Goal: Transaction & Acquisition: Book appointment/travel/reservation

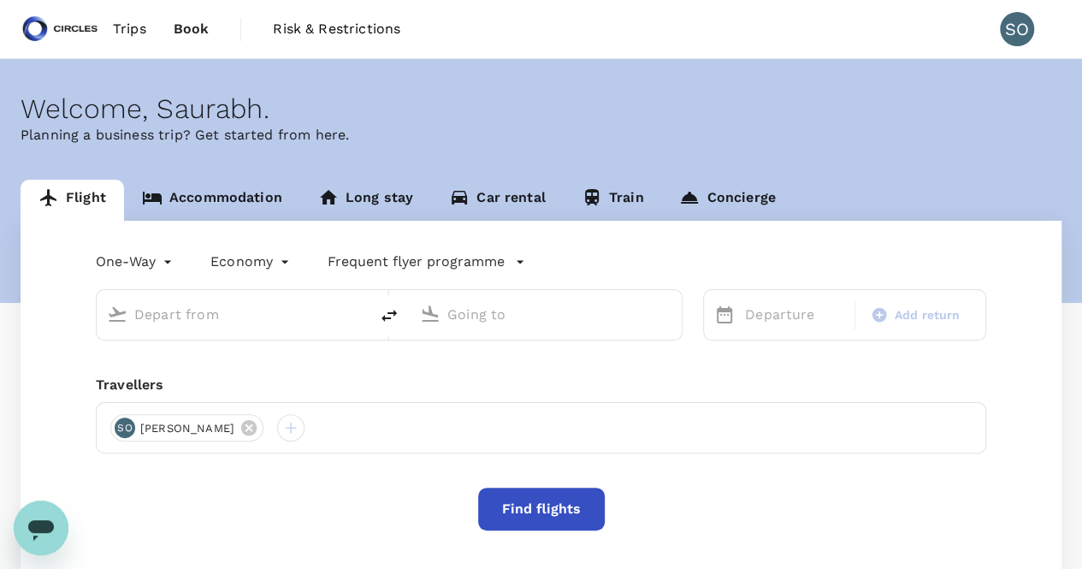
type input "roundtrip"
type input "Singapore Changi (SIN)"
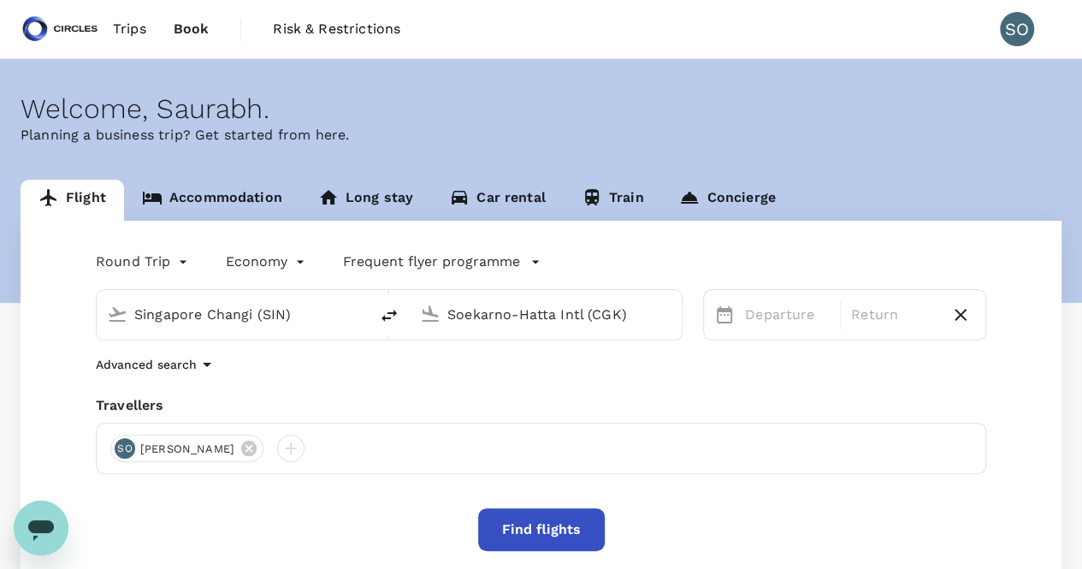
click at [472, 311] on input "Soekarno-Hatta Intl (CGK)" at bounding box center [547, 314] width 199 height 27
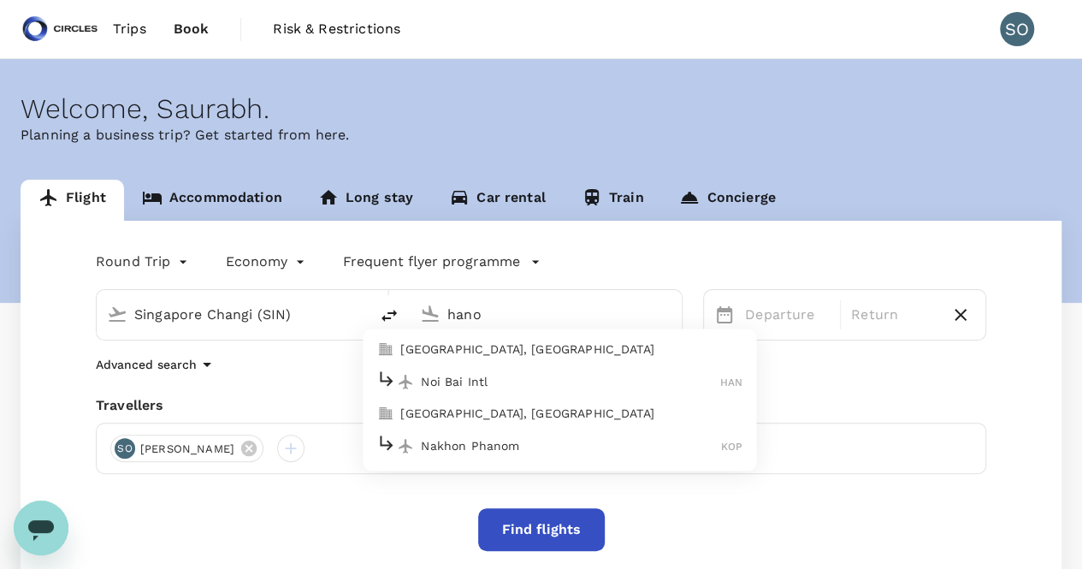
click at [487, 379] on p "Noi Bai Intl" at bounding box center [570, 381] width 299 height 17
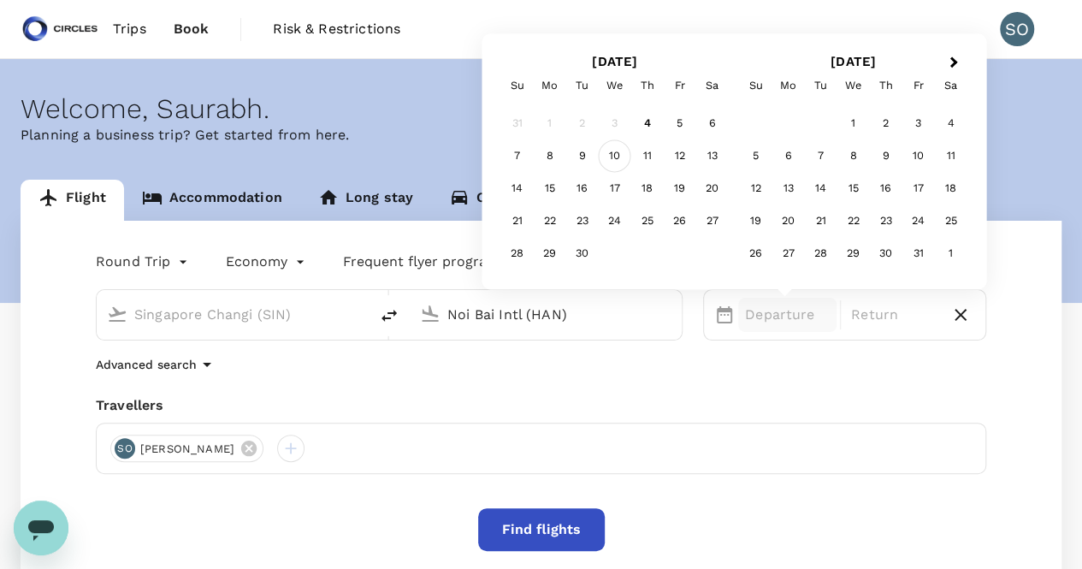
type input "Noi Bai Intl (HAN)"
click at [618, 162] on div "10" at bounding box center [615, 156] width 33 height 33
click at [697, 154] on div "13" at bounding box center [713, 156] width 33 height 33
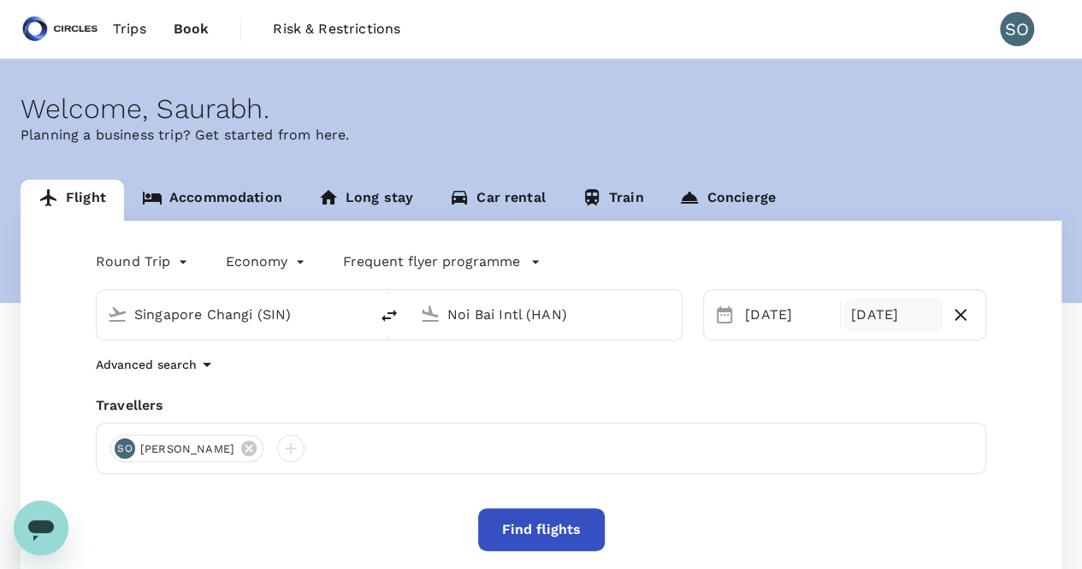
click at [876, 317] on div "[DATE]" at bounding box center [894, 315] width 98 height 34
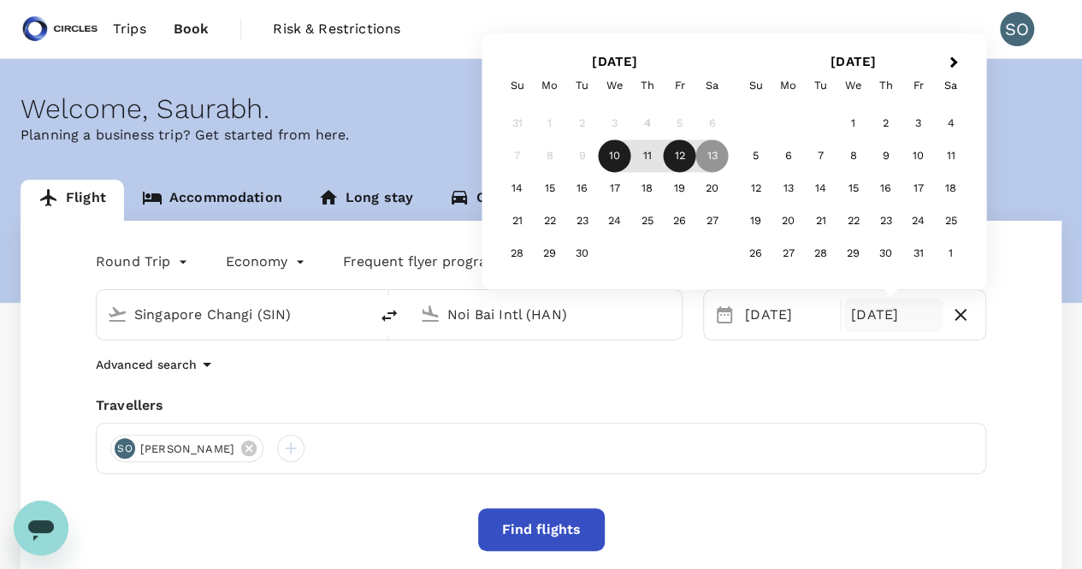
click at [686, 155] on div "12" at bounding box center [680, 156] width 33 height 33
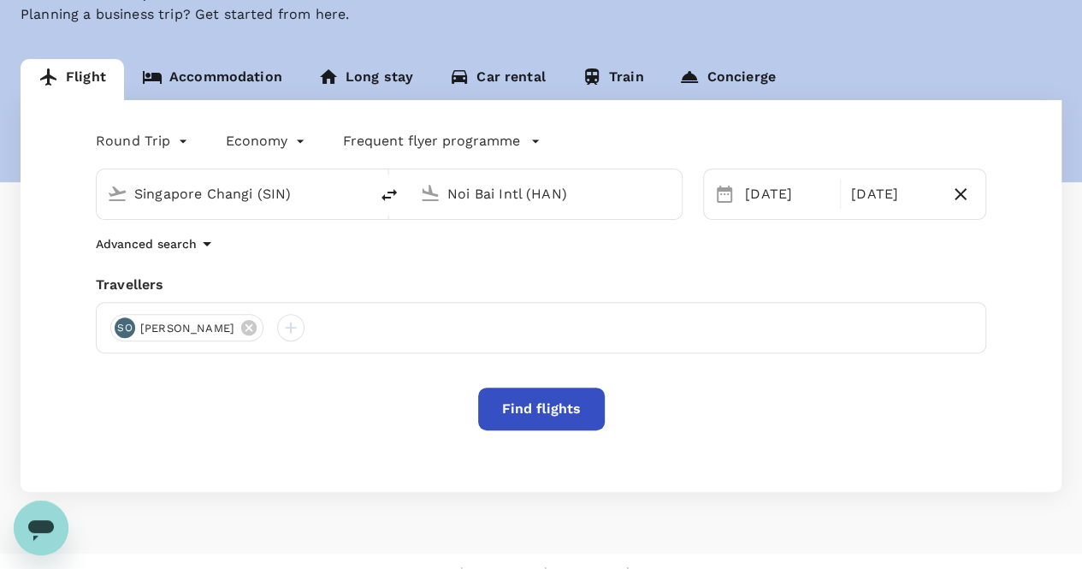
scroll to position [150, 0]
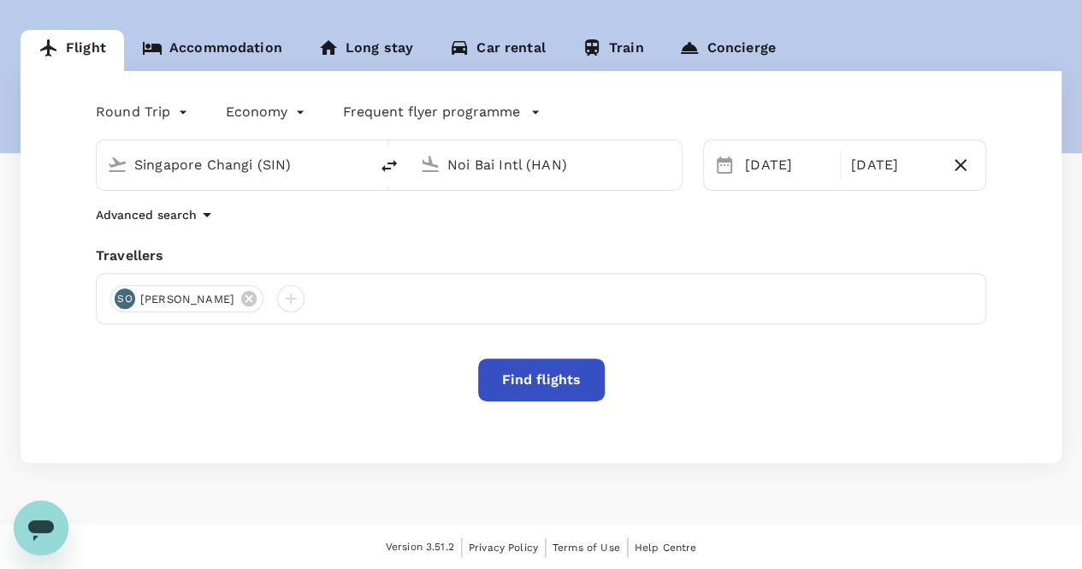
click at [515, 397] on button "Find flights" at bounding box center [541, 380] width 127 height 43
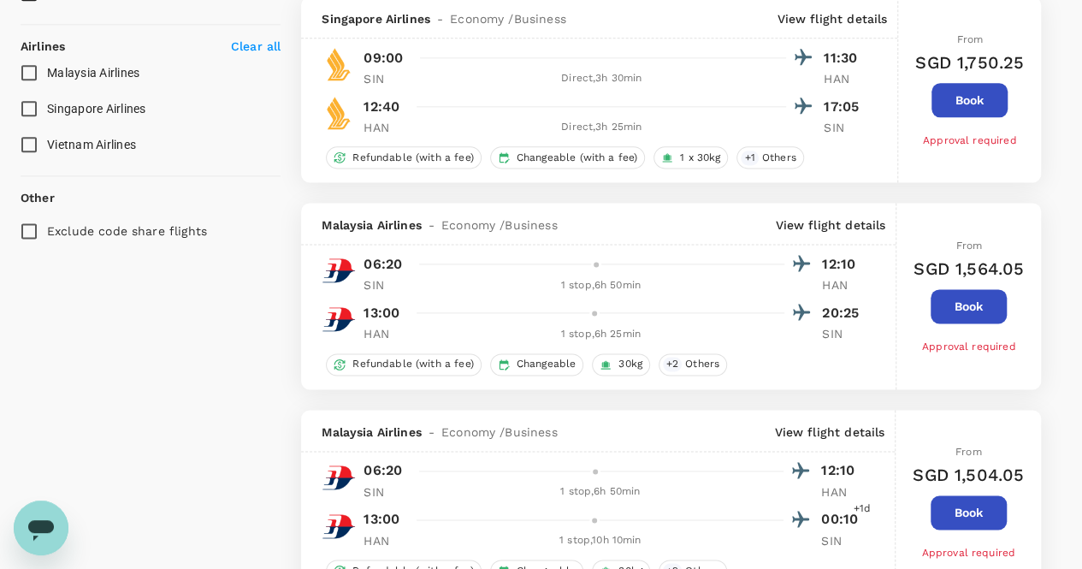
type input "1105"
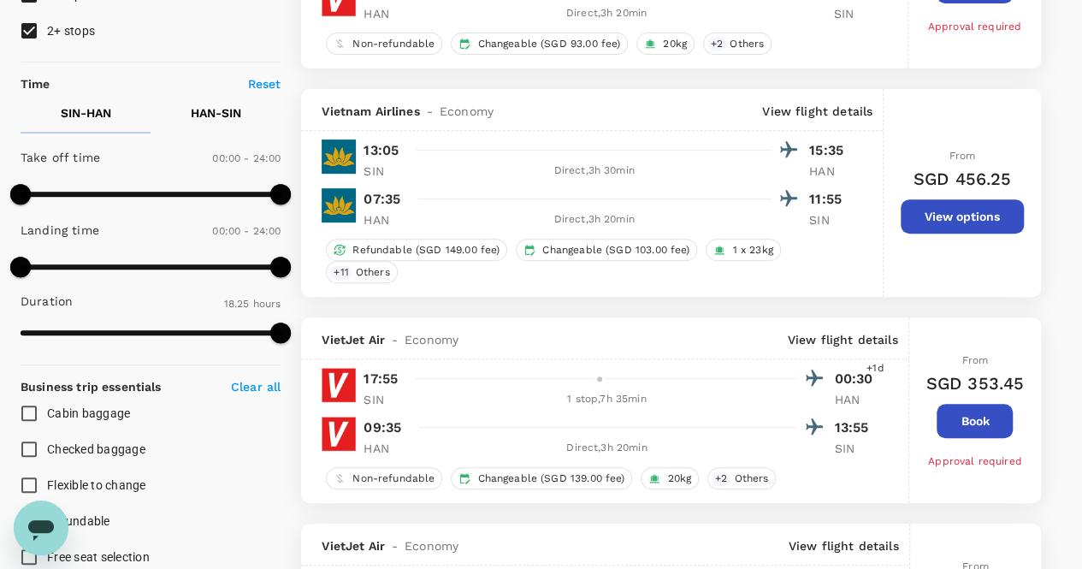
scroll to position [284, 0]
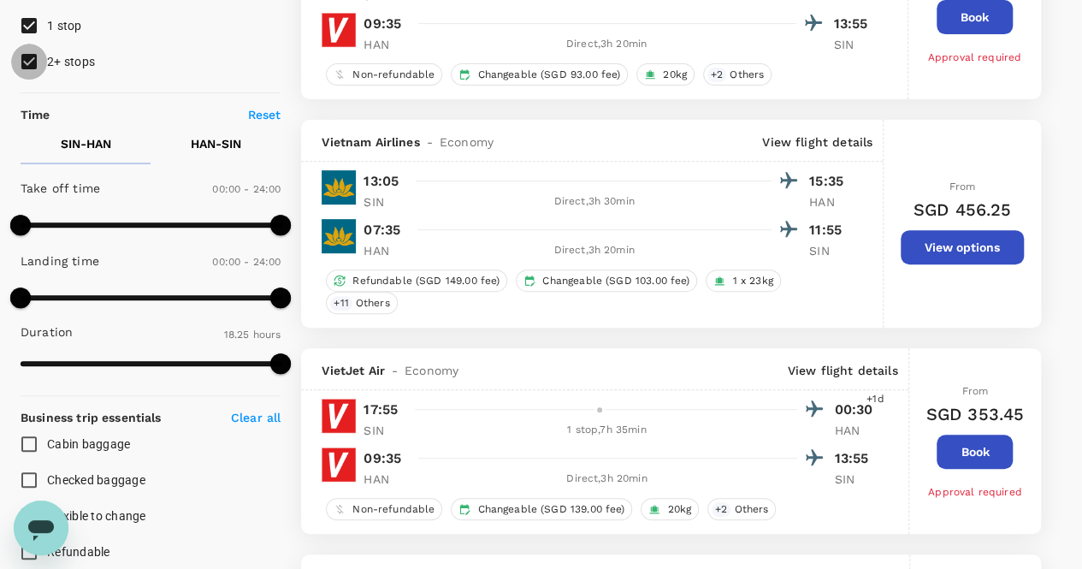
click at [29, 65] on input "2+ stops" at bounding box center [29, 62] width 36 height 36
checkbox input "false"
click at [30, 26] on input "1 stop" at bounding box center [29, 26] width 36 height 36
checkbox input "false"
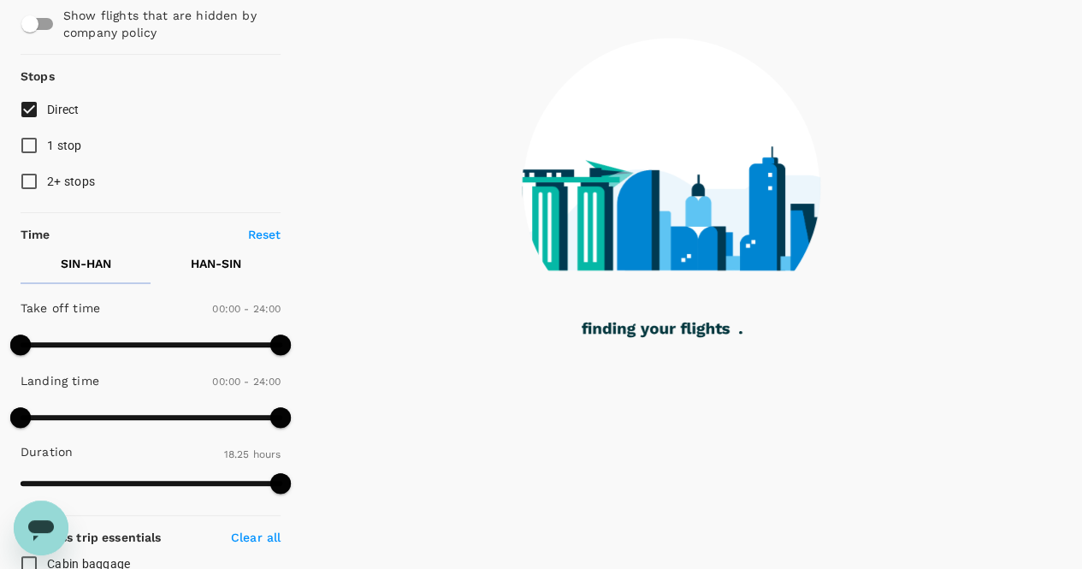
scroll to position [171, 0]
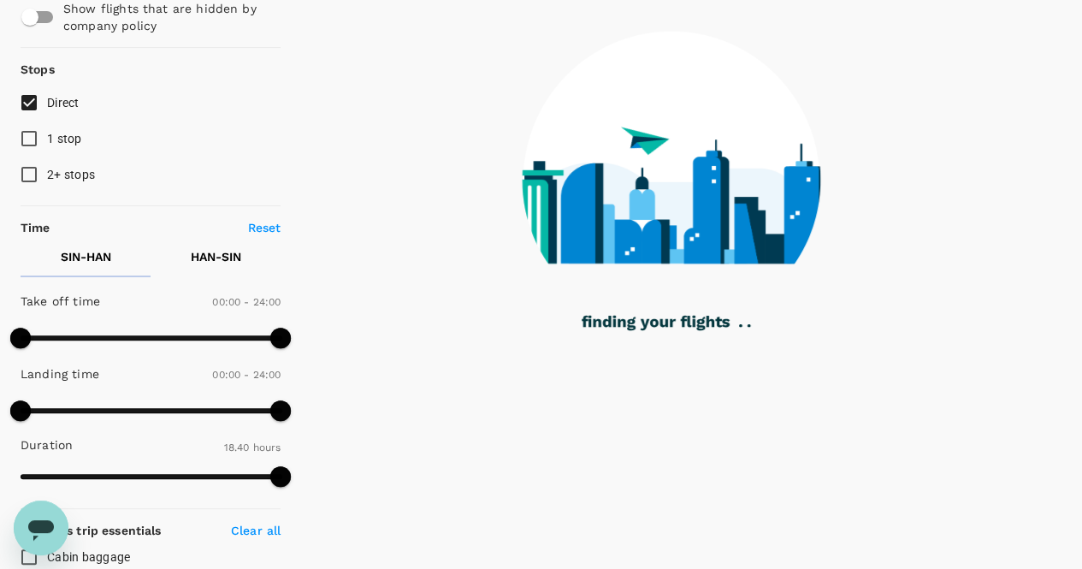
type input "1120"
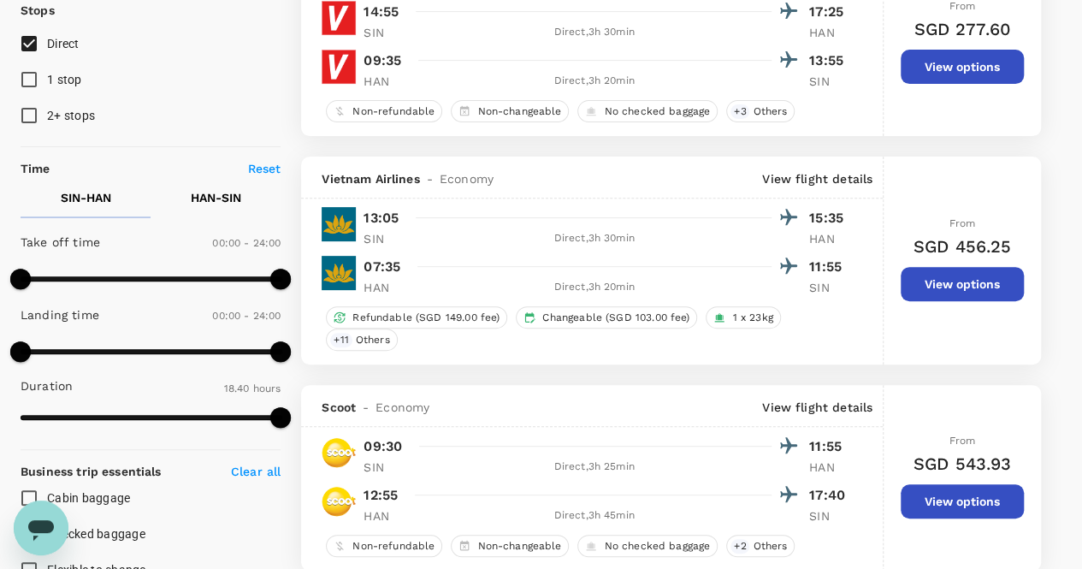
scroll to position [257, 0]
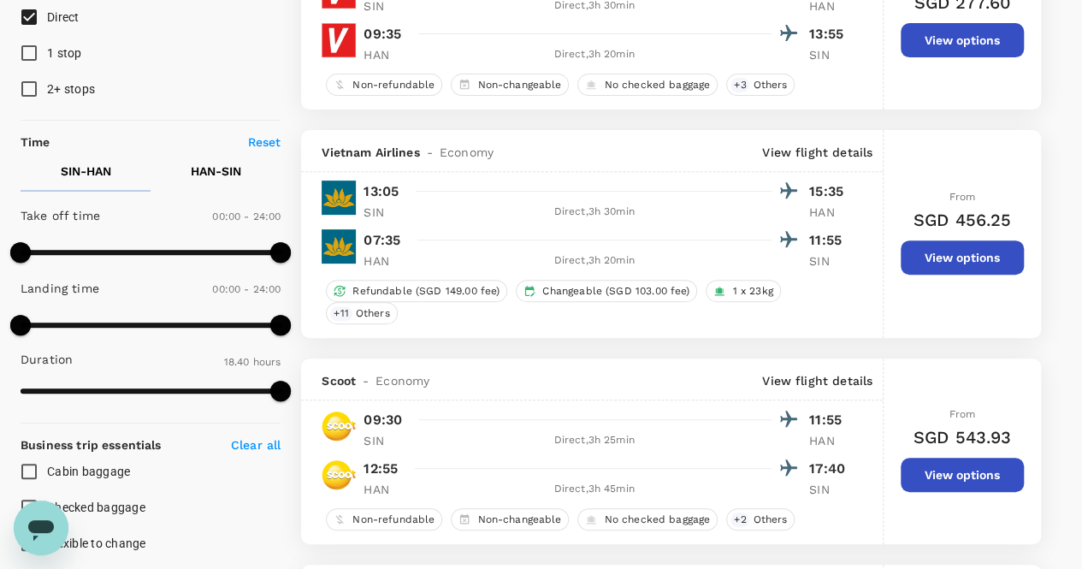
click at [378, 260] on p "HAN" at bounding box center [385, 260] width 43 height 17
click at [569, 263] on div "Direct , 3h 20min" at bounding box center [594, 260] width 355 height 17
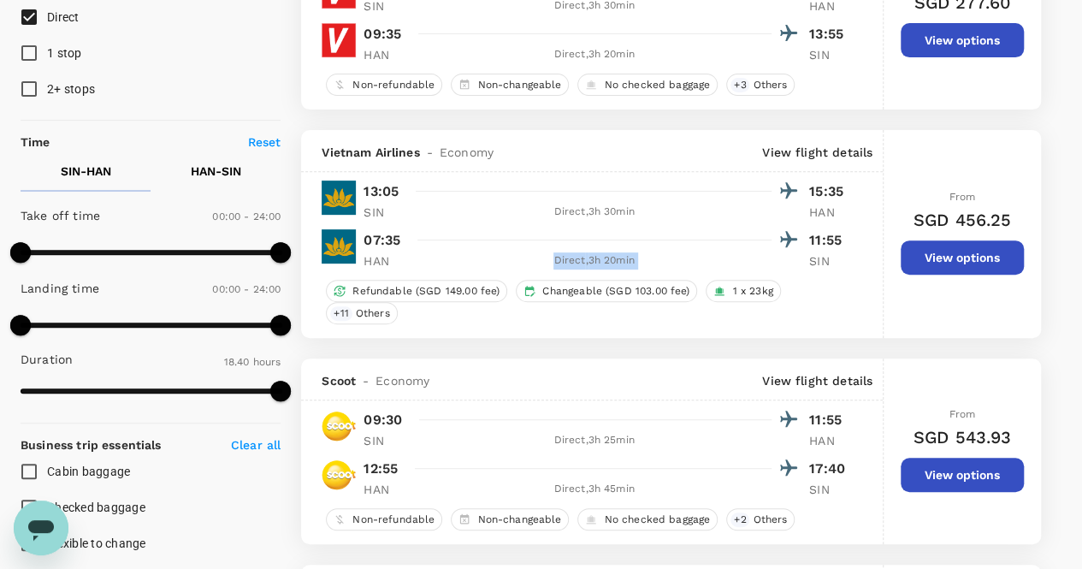
click at [569, 263] on div "Direct , 3h 20min" at bounding box center [594, 260] width 355 height 17
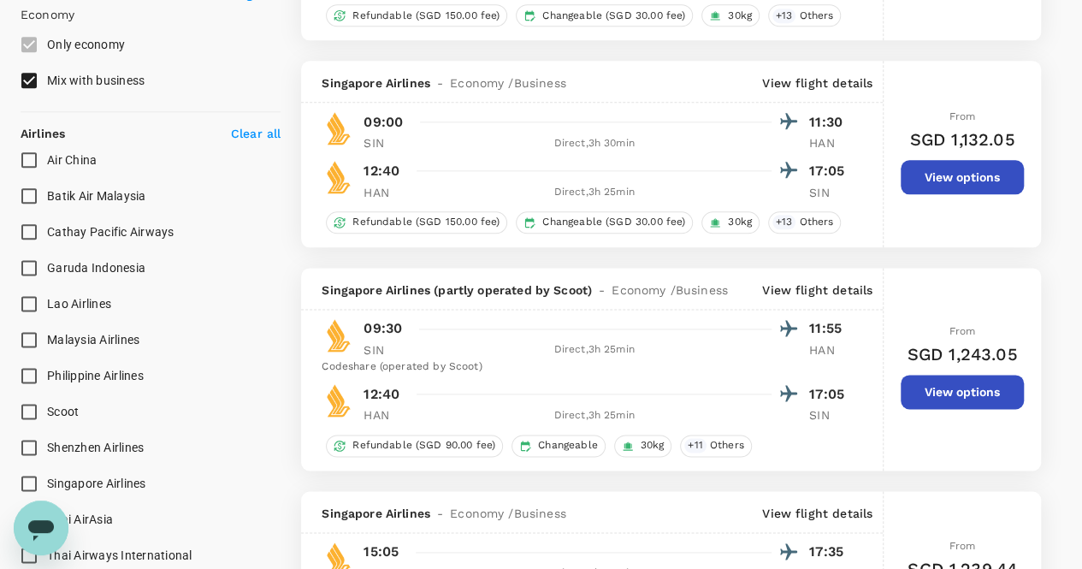
scroll to position [941, 0]
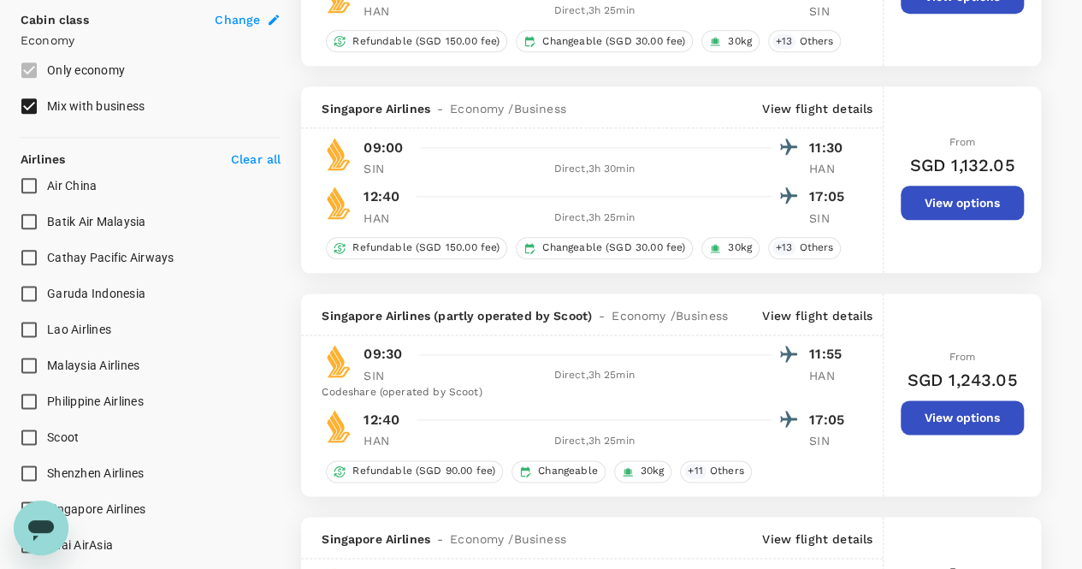
click at [28, 107] on input "Mix with business" at bounding box center [29, 106] width 36 height 36
checkbox input "false"
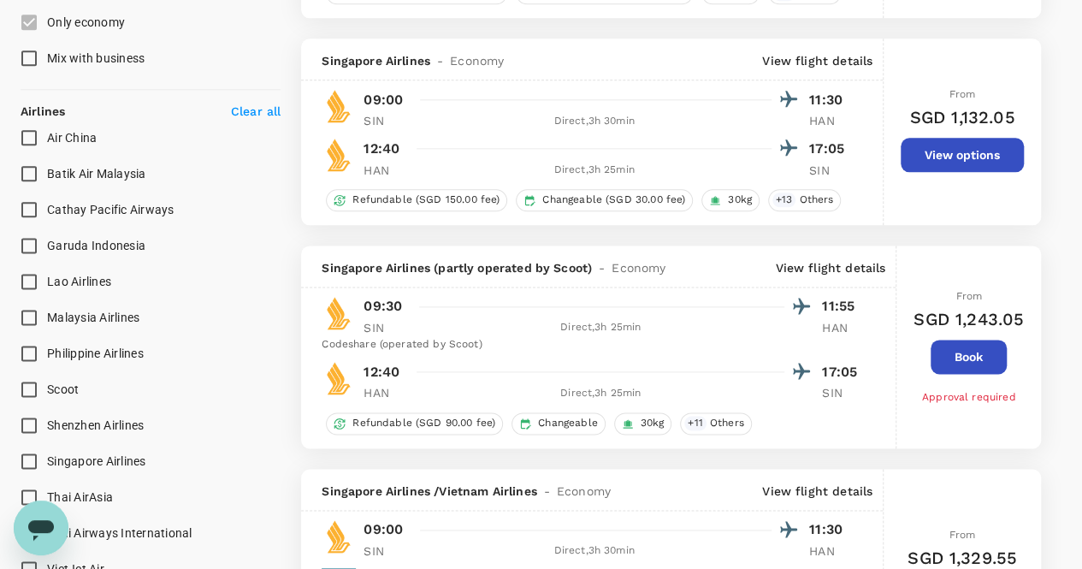
scroll to position [1027, 0]
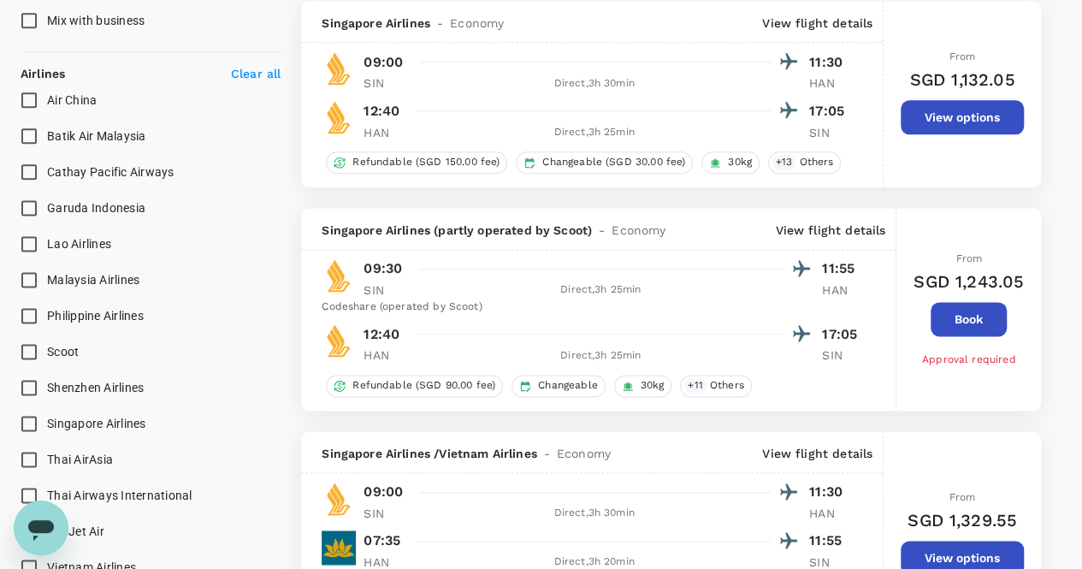
click at [24, 353] on input "Scoot" at bounding box center [29, 352] width 36 height 36
checkbox input "true"
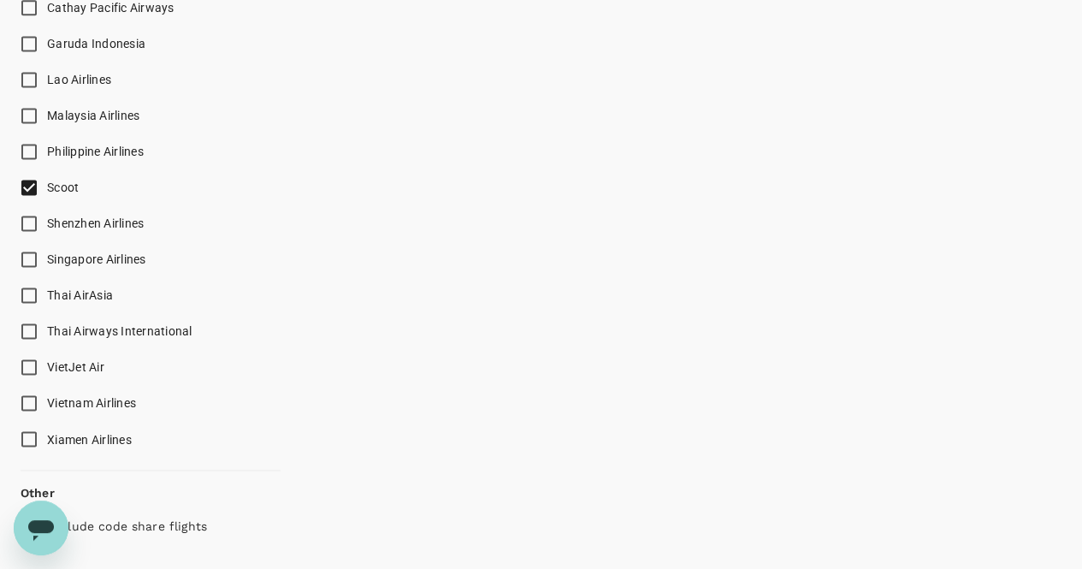
scroll to position [1198, 0]
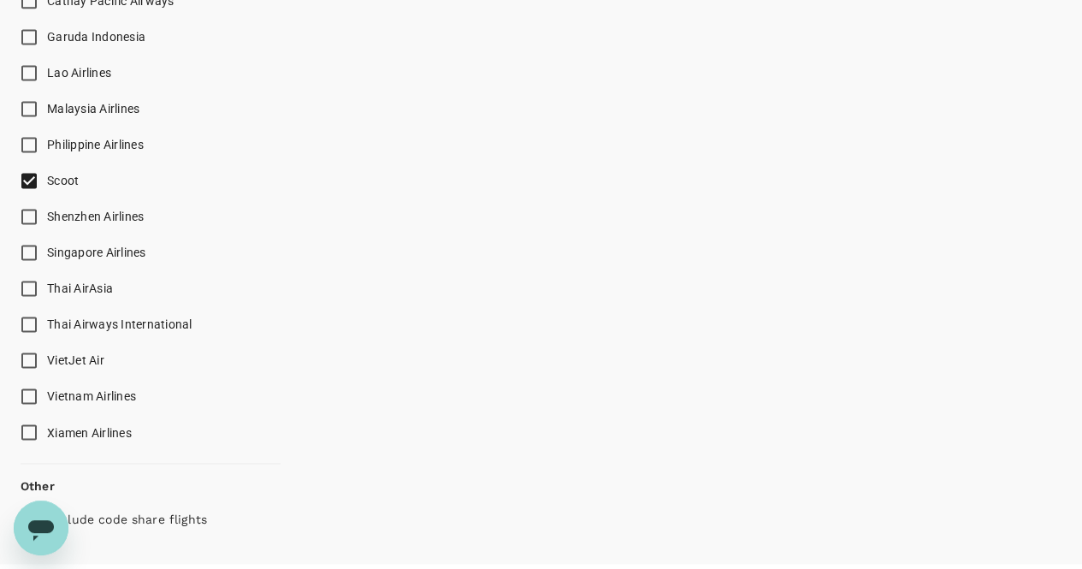
click at [24, 353] on input "VietJet Air" at bounding box center [29, 360] width 36 height 36
checkbox input "true"
click at [25, 389] on input "Vietnam Airlines" at bounding box center [29, 396] width 36 height 36
checkbox input "false"
type input "SGD"
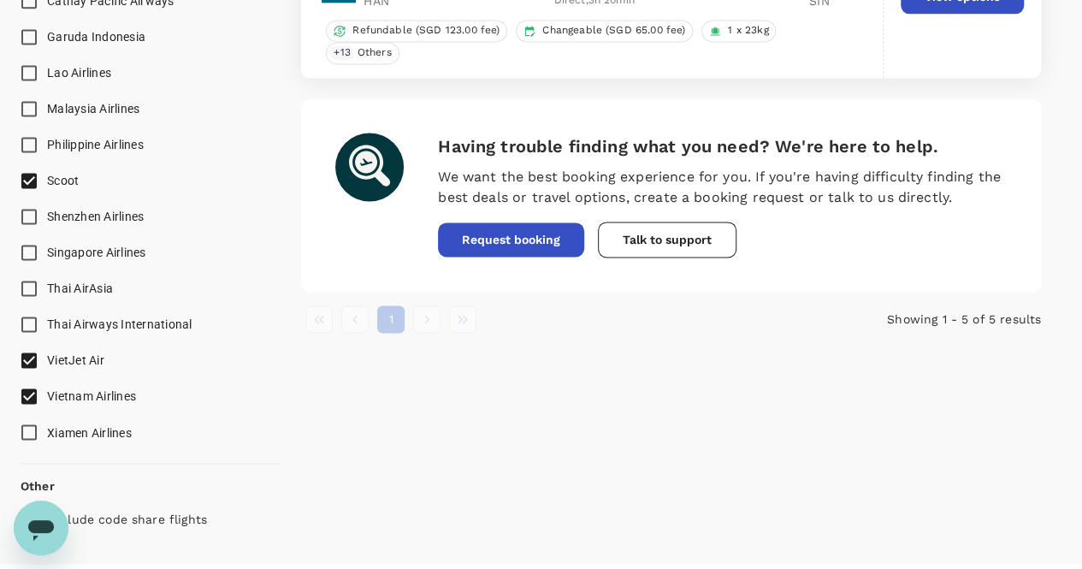
checkbox input "true"
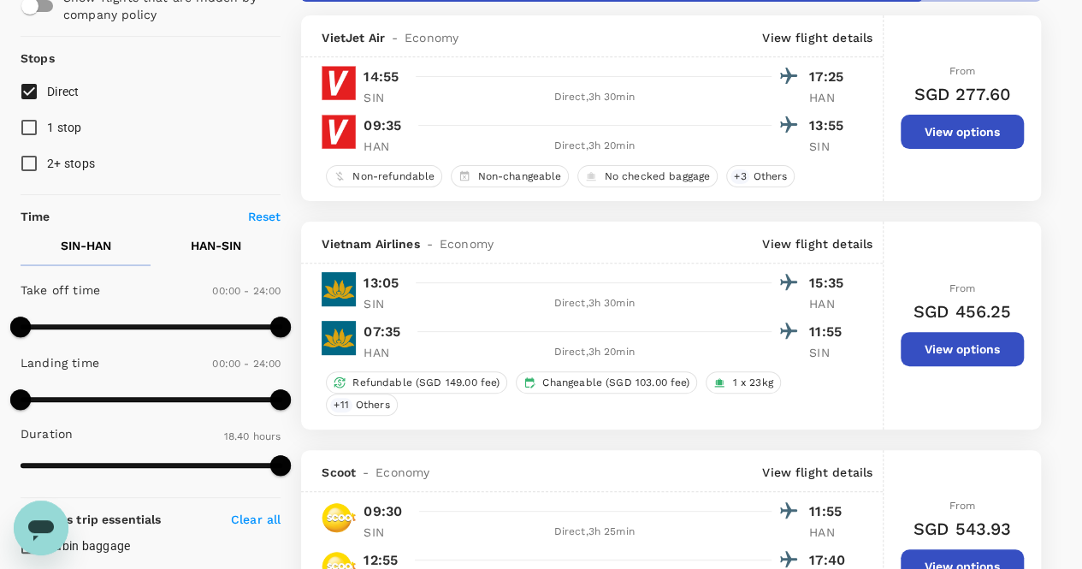
scroll to position [171, 0]
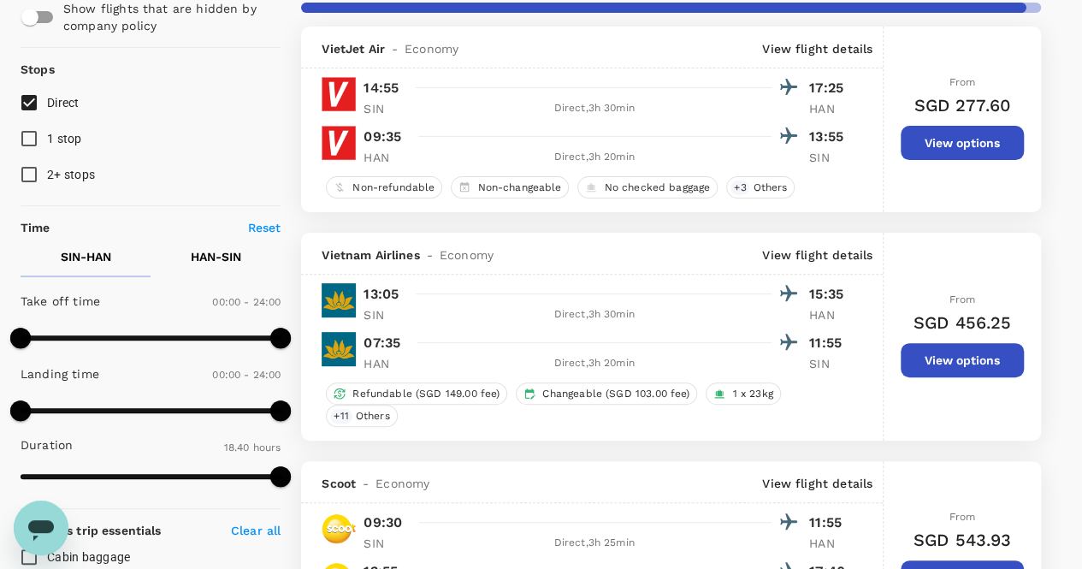
click at [944, 150] on button "View options" at bounding box center [962, 143] width 123 height 34
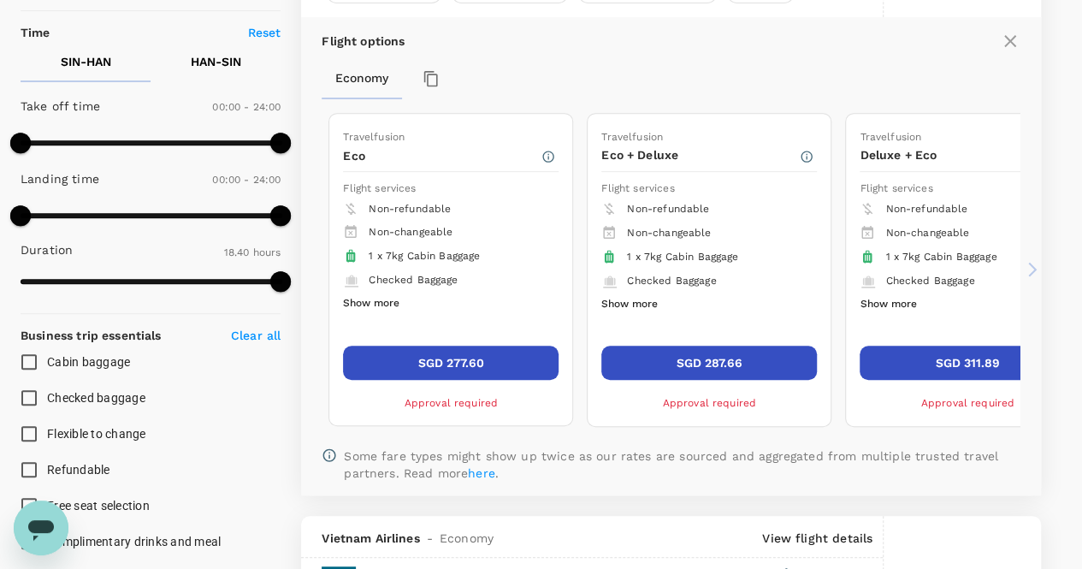
scroll to position [368, 0]
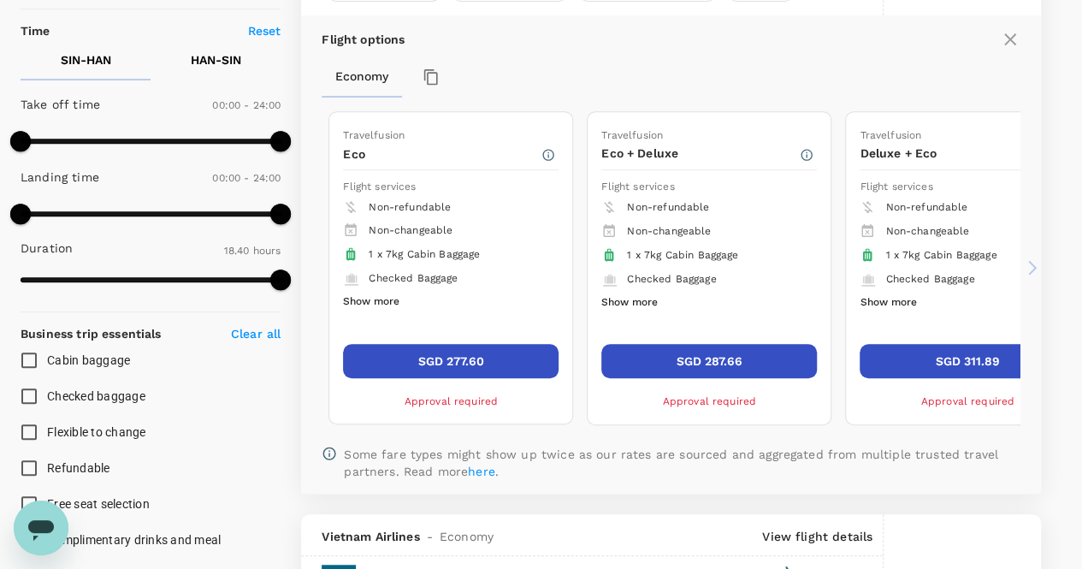
click at [378, 299] on button "Show more" at bounding box center [371, 302] width 56 height 22
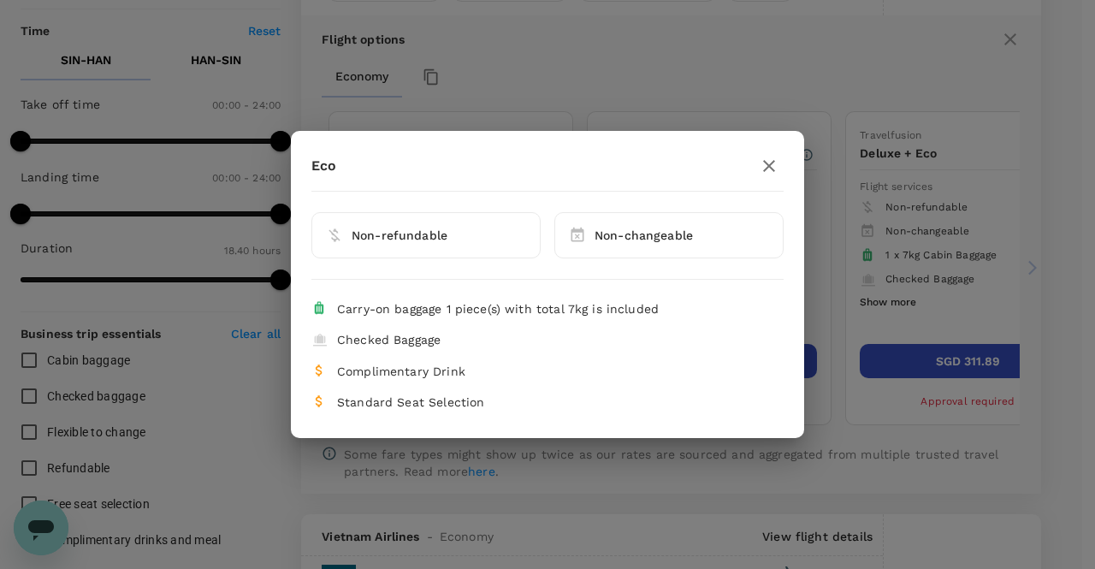
click at [389, 236] on span "Non-refundable" at bounding box center [400, 235] width 96 height 14
click at [390, 236] on span "Non-refundable" at bounding box center [400, 235] width 96 height 14
click at [391, 333] on span "Checked Baggage" at bounding box center [389, 340] width 104 height 14
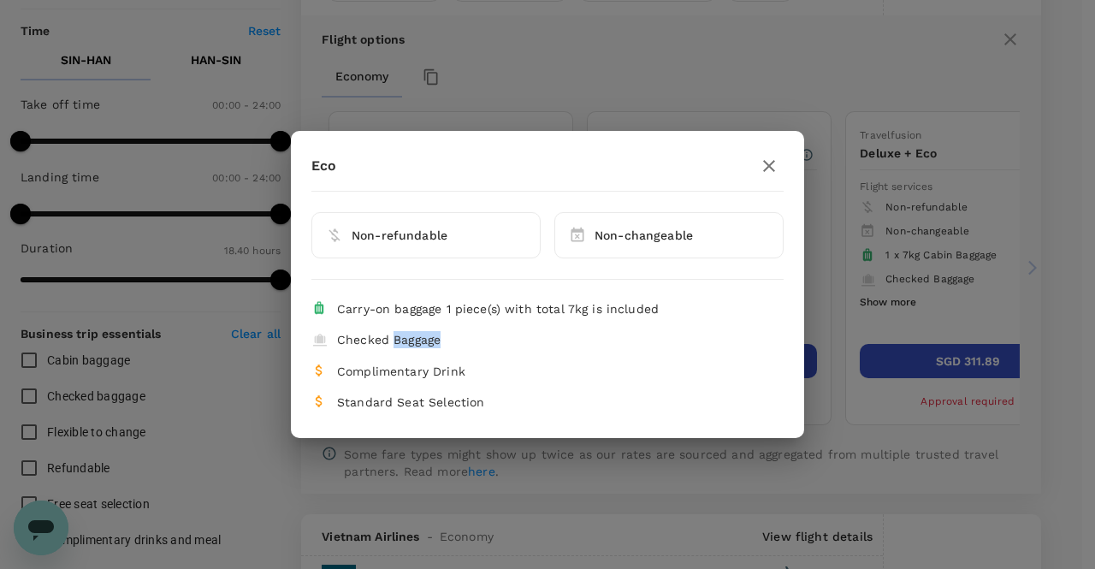
click at [391, 333] on span "Checked Baggage" at bounding box center [389, 340] width 104 height 14
click at [392, 333] on span "Checked Baggage" at bounding box center [389, 340] width 104 height 14
click at [762, 169] on icon "button" at bounding box center [769, 166] width 21 height 21
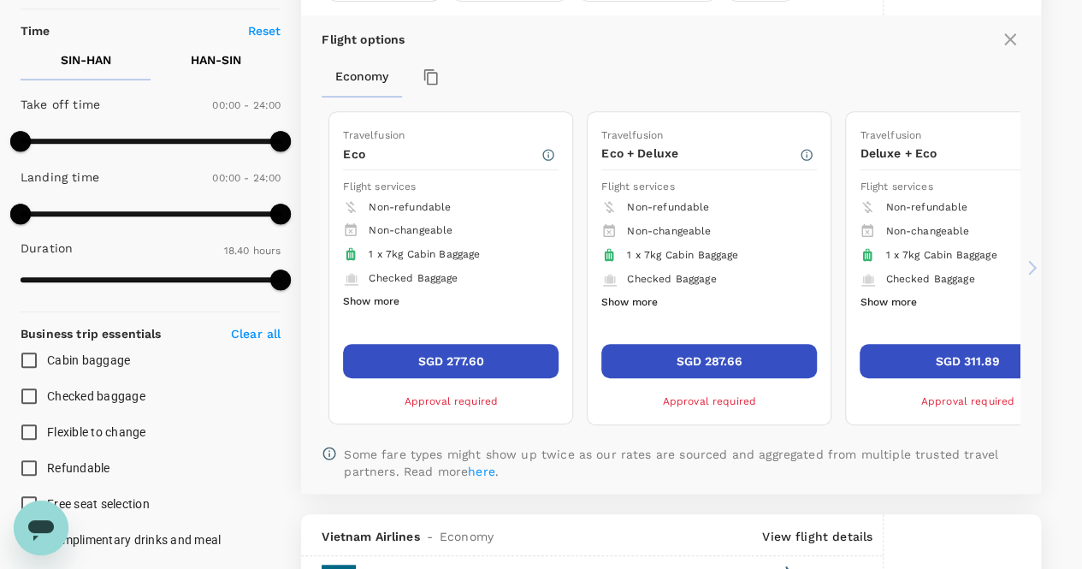
checkbox input "false"
checkbox input "true"
checkbox input "false"
checkbox input "true"
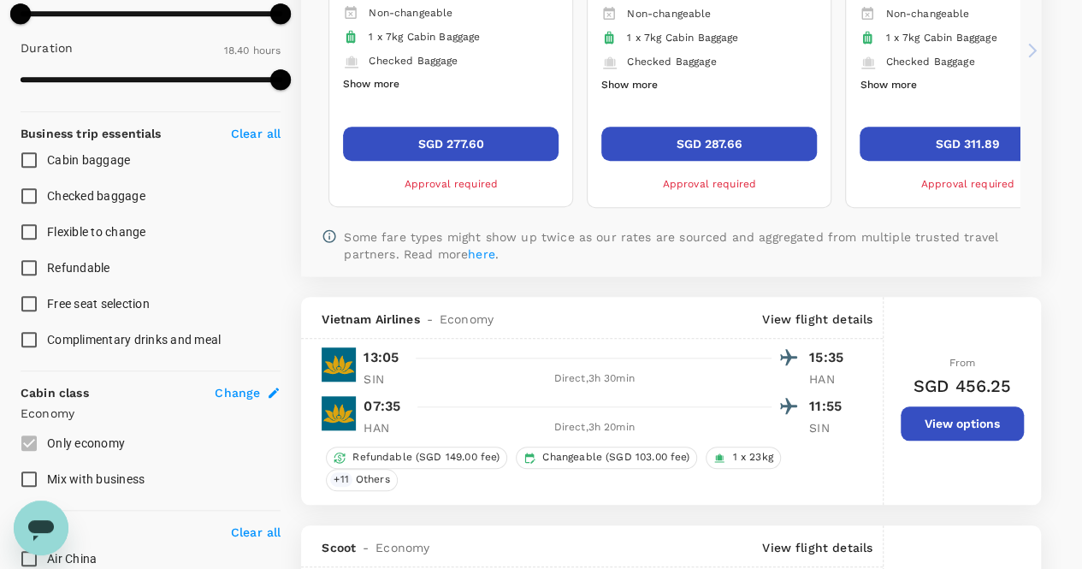
scroll to position [625, 0]
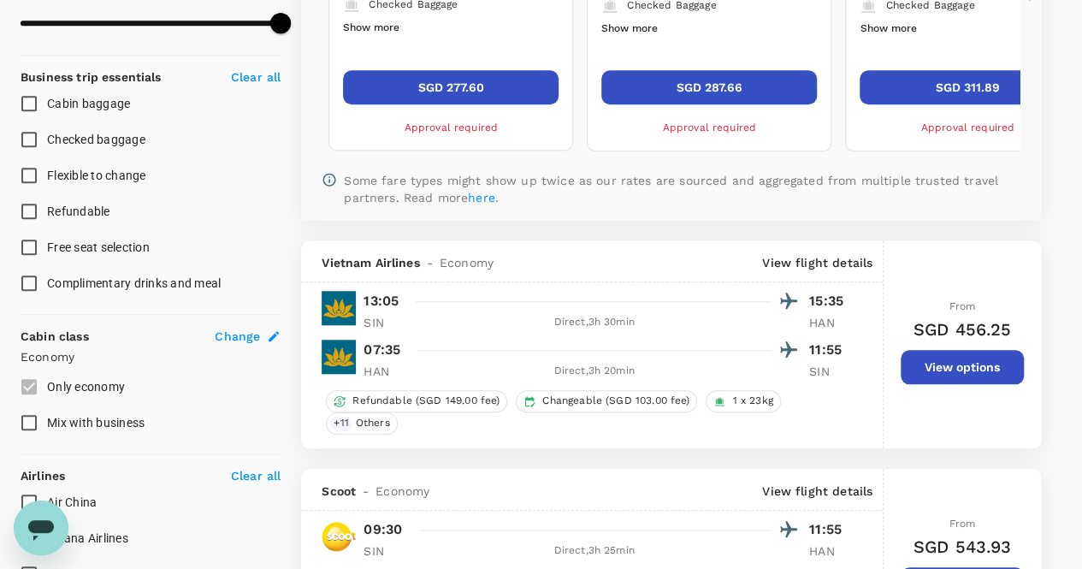
click at [813, 296] on p "15:35" at bounding box center [830, 301] width 43 height 21
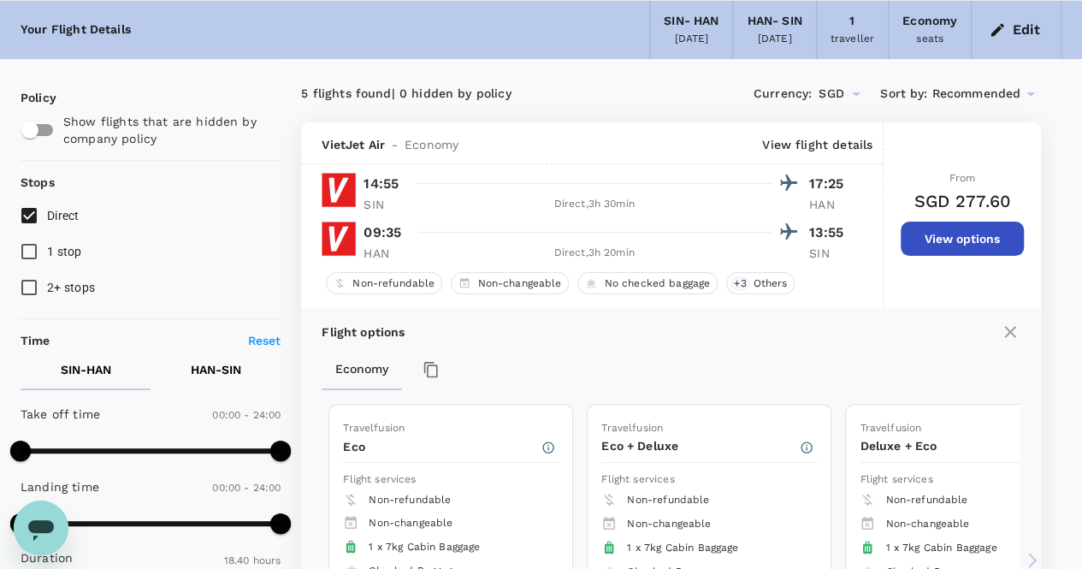
scroll to position [86, 0]
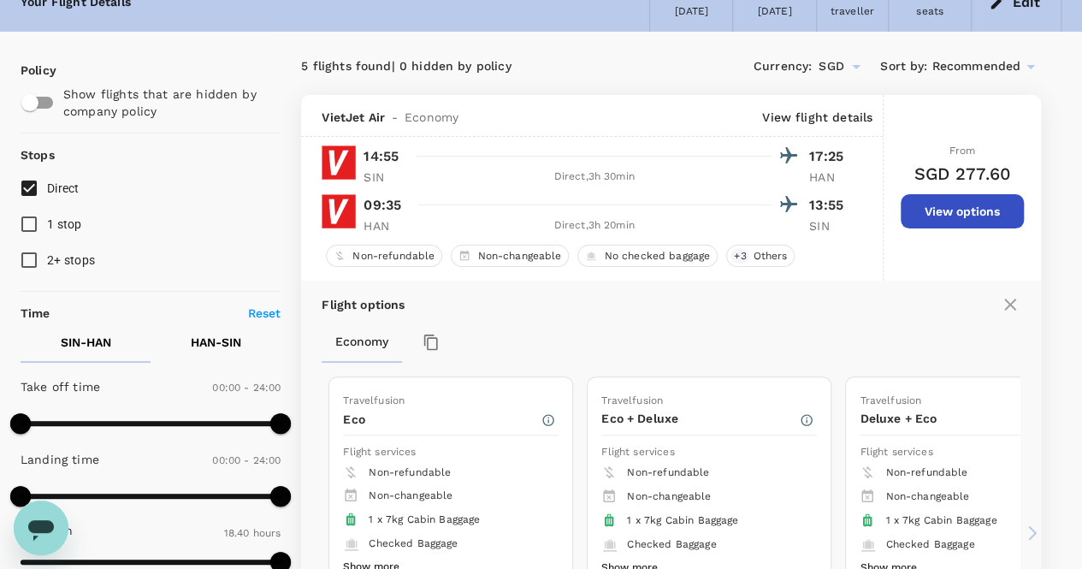
click at [760, 15] on div "[DATE]" at bounding box center [775, 11] width 34 height 17
click at [760, 14] on div "[DATE]" at bounding box center [775, 11] width 34 height 17
click at [1005, 3] on icon "button" at bounding box center [997, 2] width 17 height 17
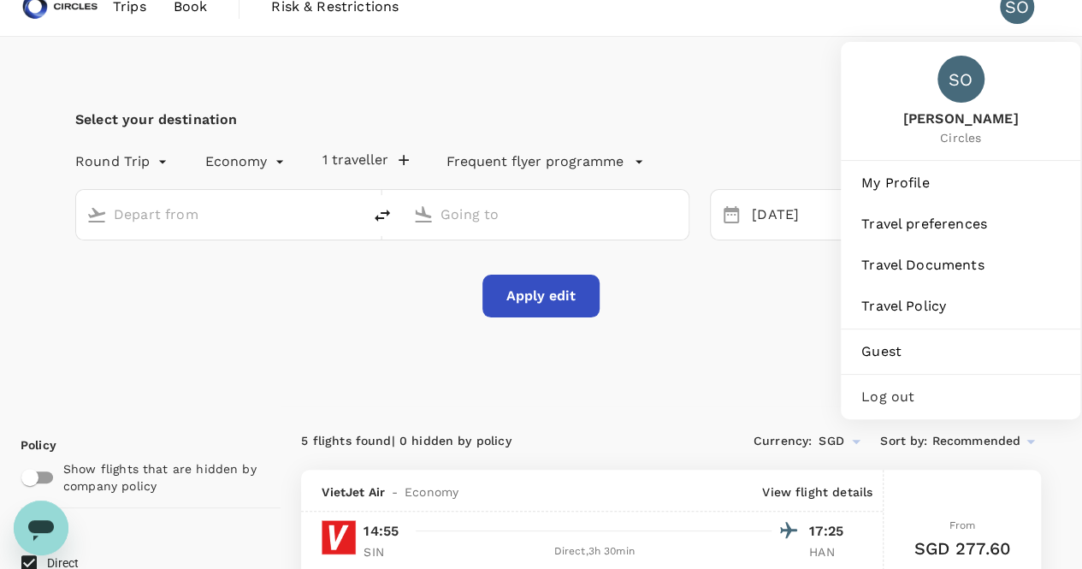
type input "Singapore Changi (SIN)"
type input "Noi Bai Intl (HAN)"
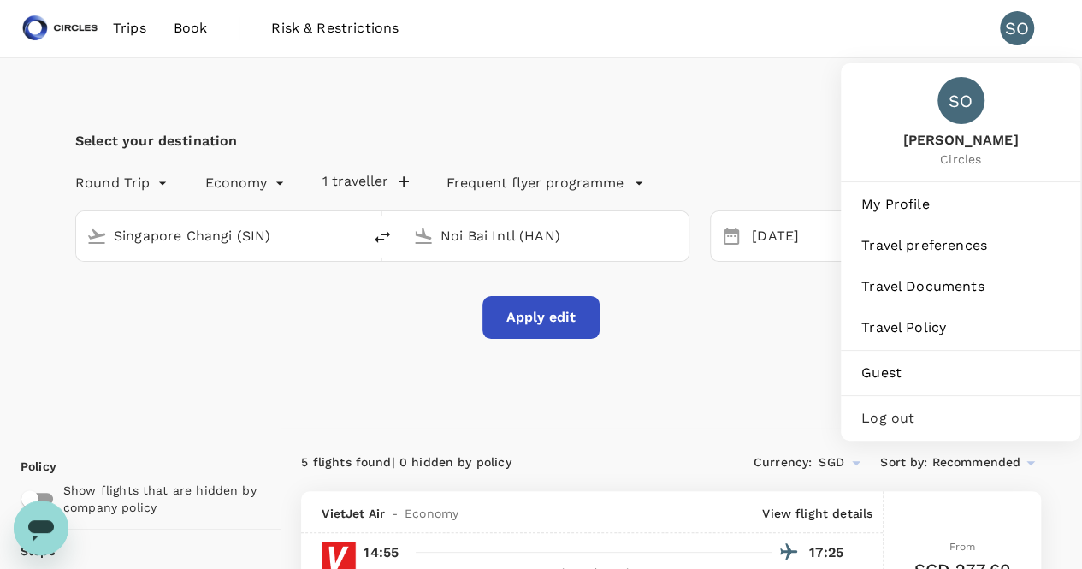
scroll to position [0, 0]
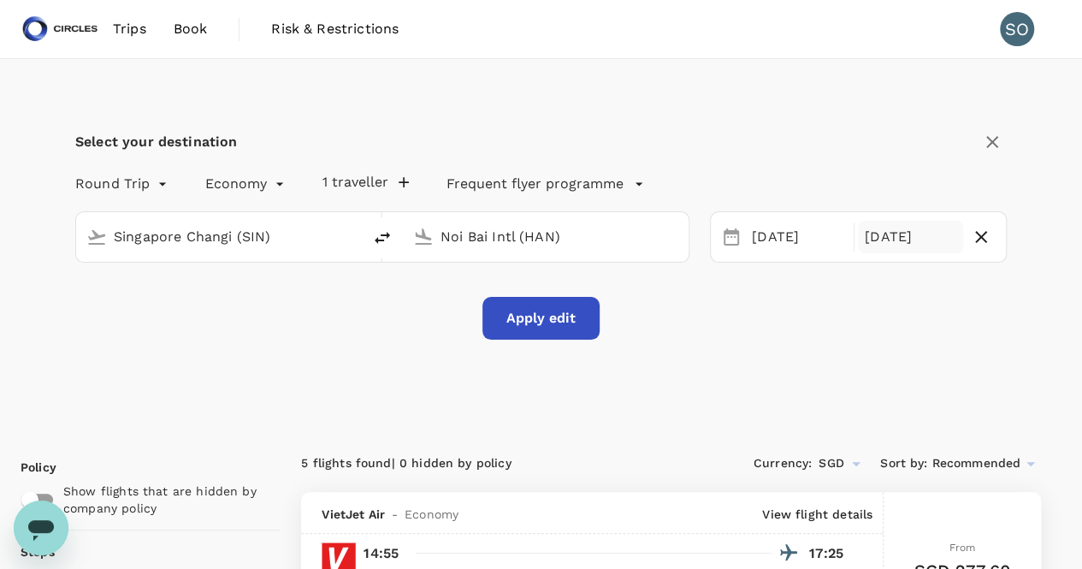
click at [887, 234] on div "[DATE]" at bounding box center [910, 237] width 105 height 33
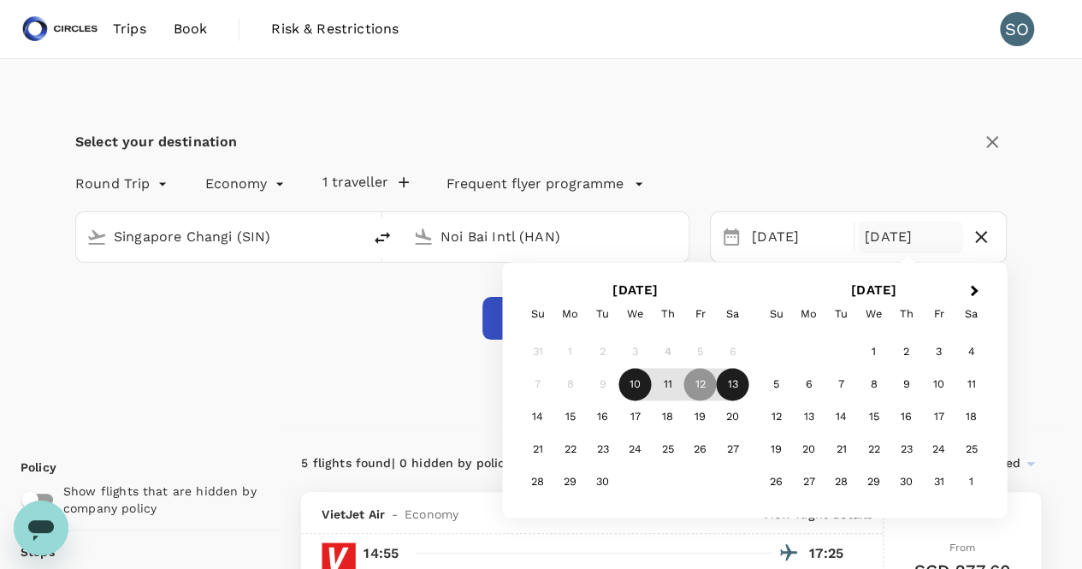
click at [738, 386] on div "13" at bounding box center [733, 385] width 33 height 33
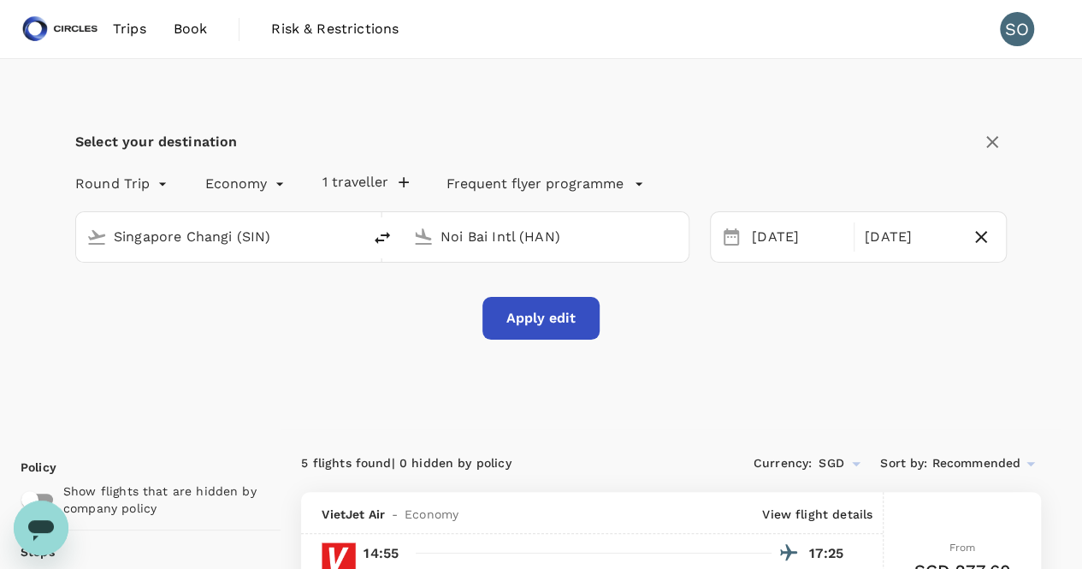
click at [567, 323] on button "Apply edit" at bounding box center [541, 318] width 117 height 43
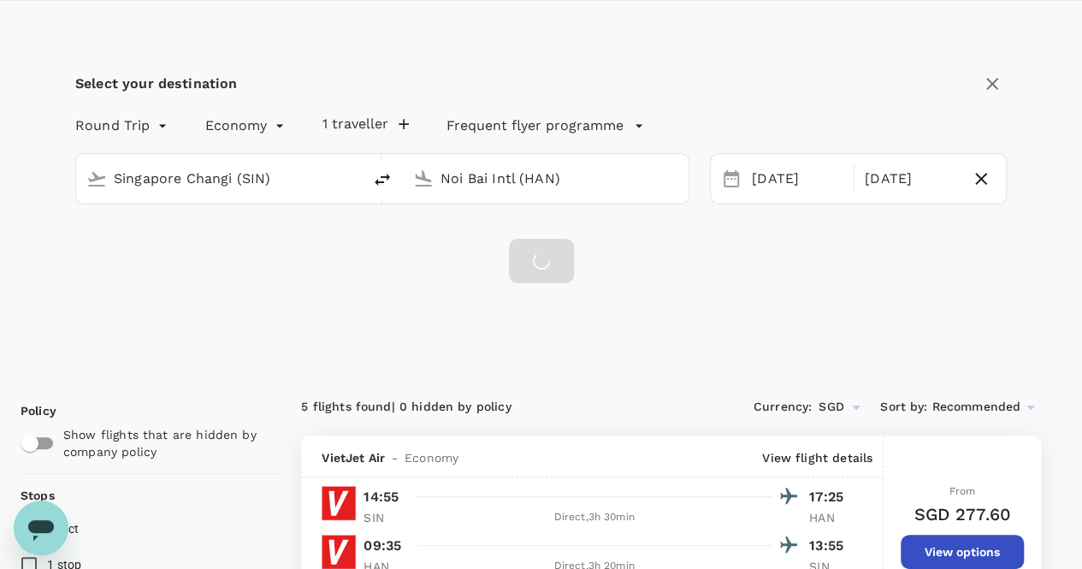
scroll to position [86, 0]
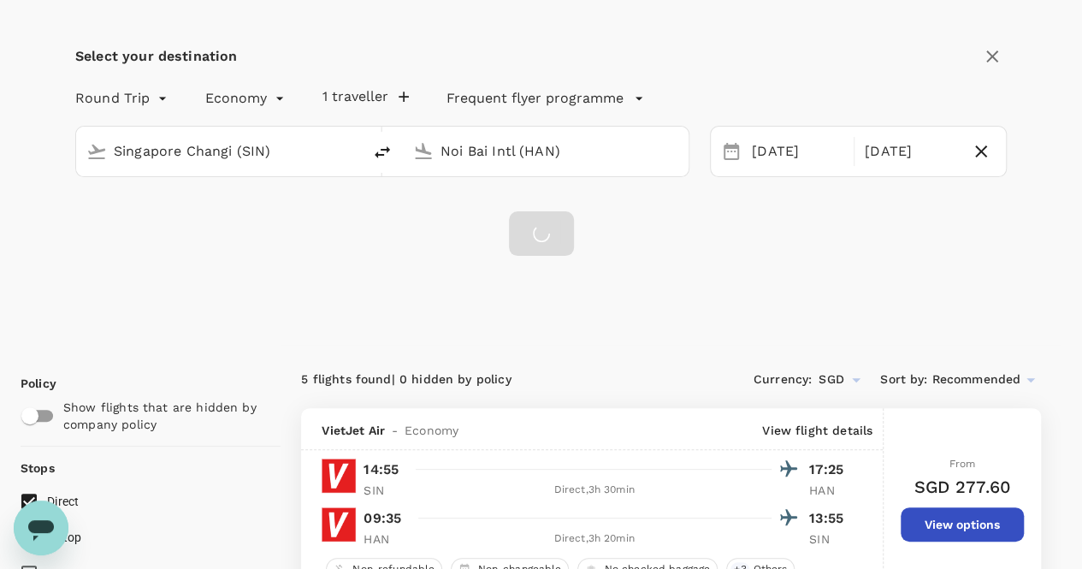
checkbox input "false"
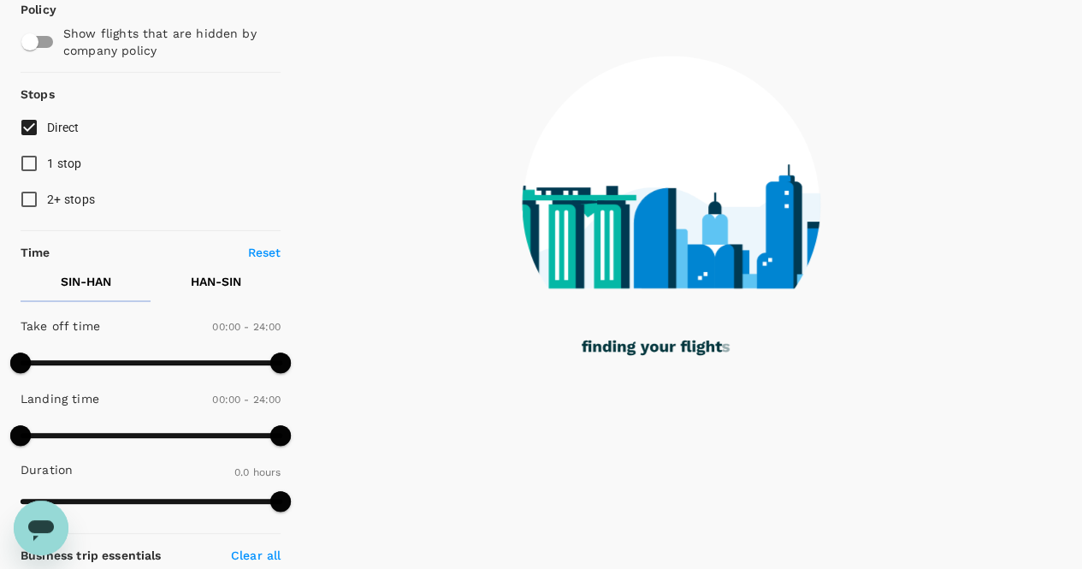
scroll to position [171, 0]
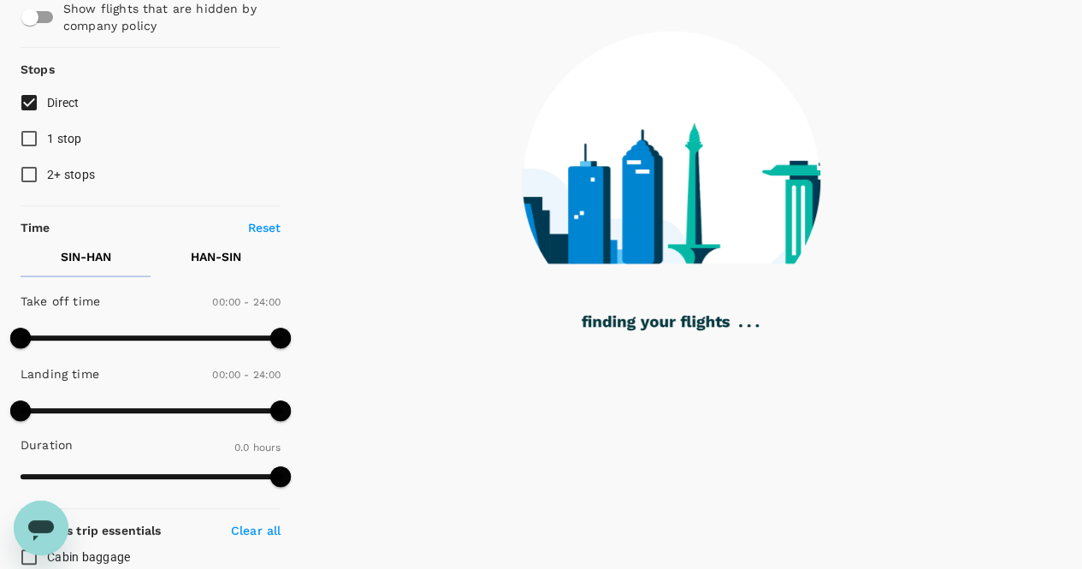
type input "1035"
checkbox input "true"
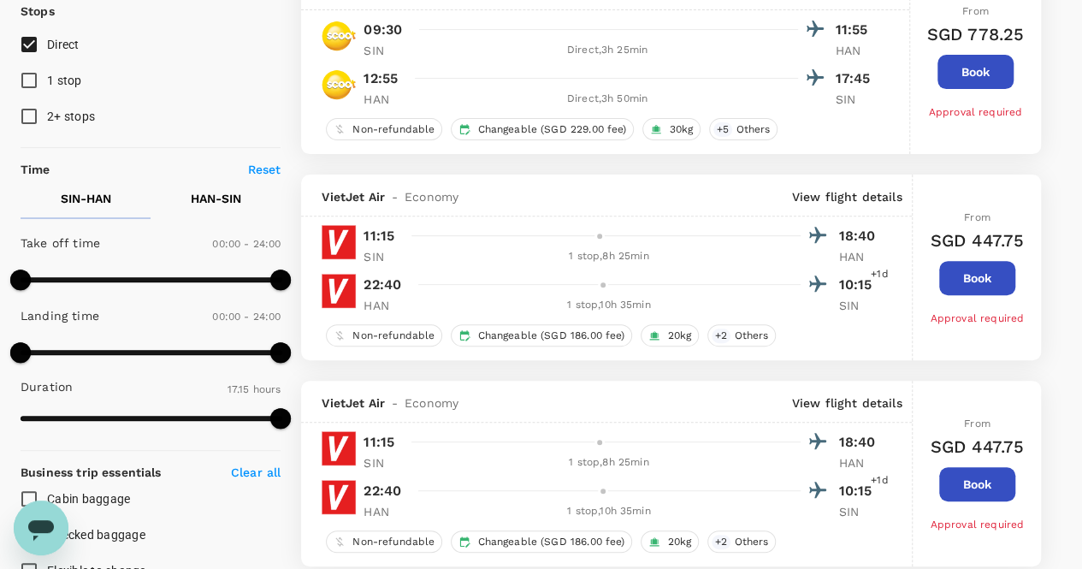
scroll to position [257, 0]
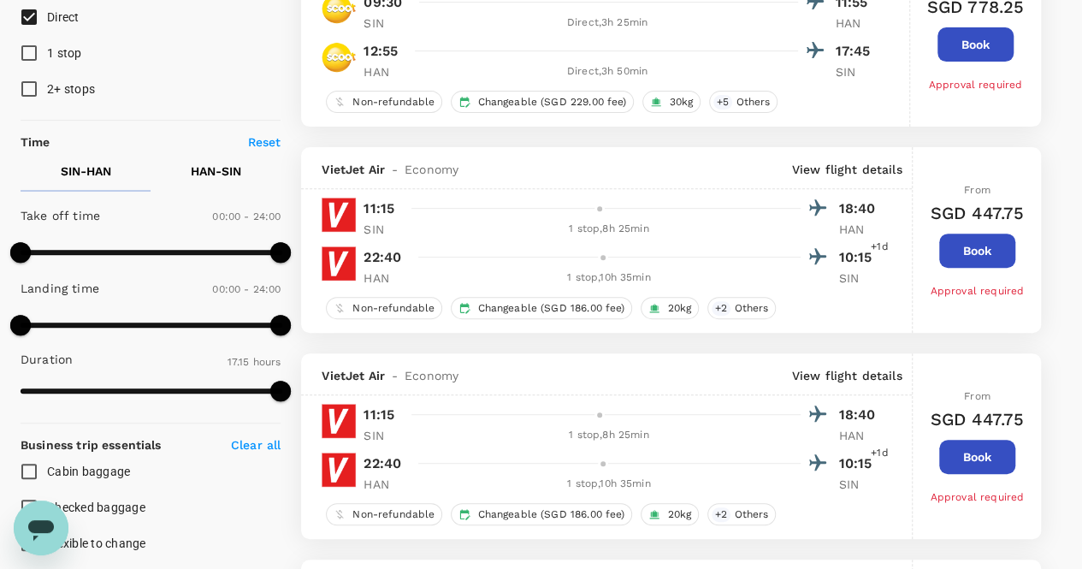
type input "1105"
checkbox input "false"
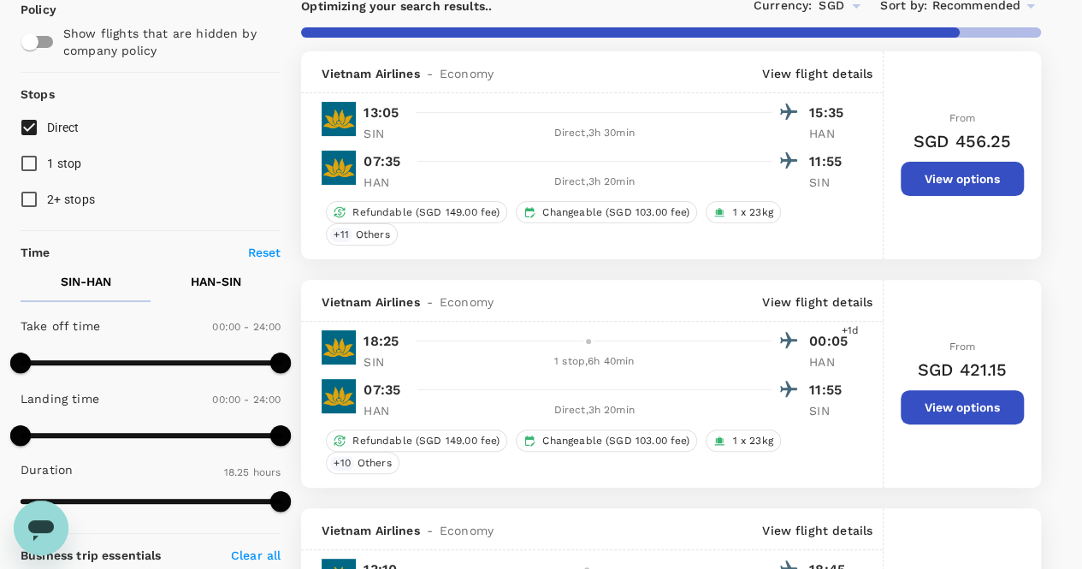
scroll to position [86, 0]
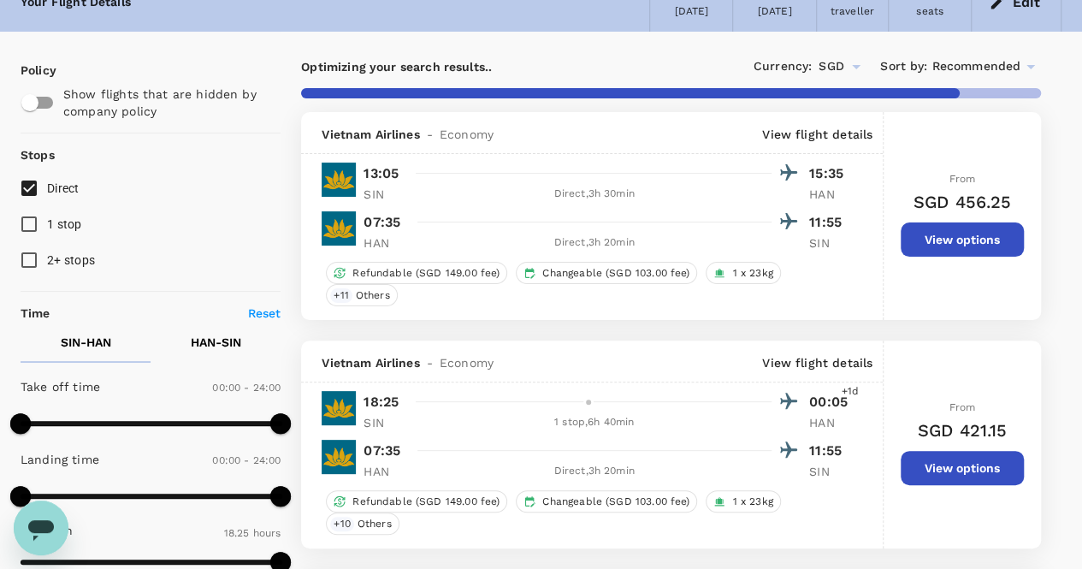
type input "1130"
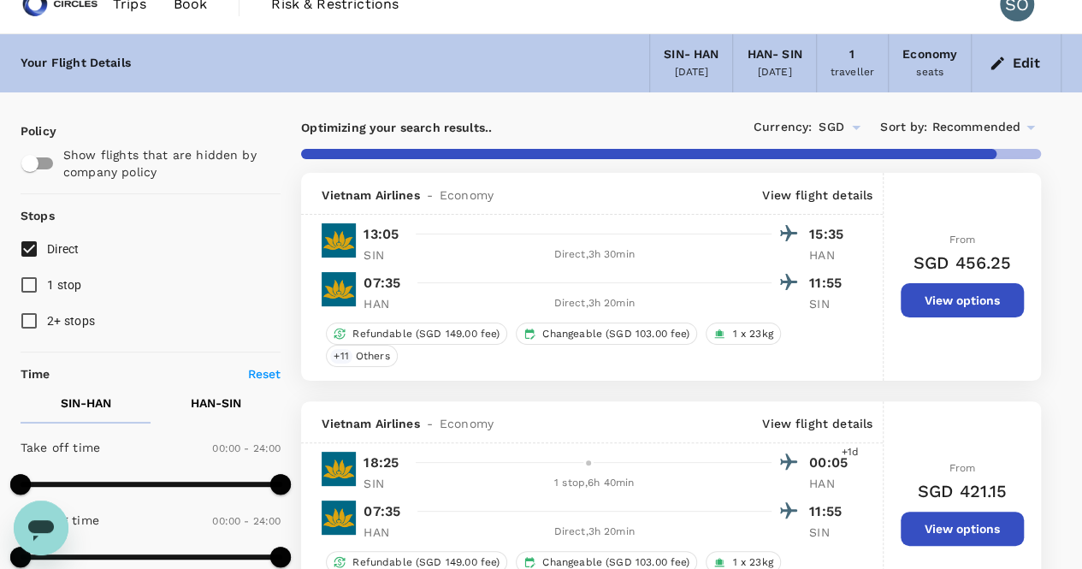
scroll to position [0, 0]
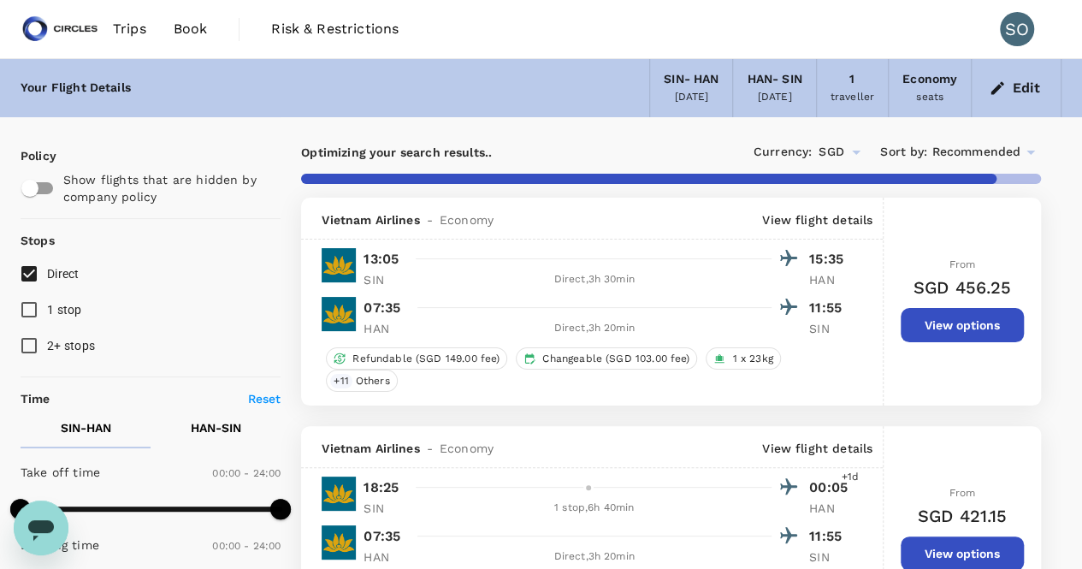
click at [44, 193] on input "checkbox" at bounding box center [30, 188] width 98 height 33
checkbox input "true"
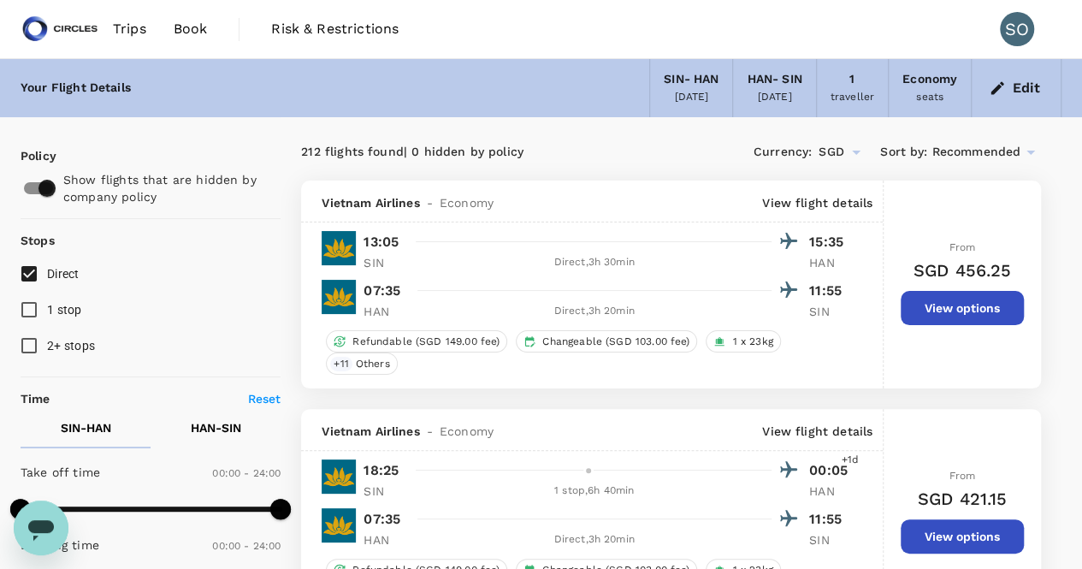
click at [904, 148] on span "Sort by :" at bounding box center [903, 152] width 47 height 19
click at [1034, 147] on icon at bounding box center [1031, 152] width 21 height 21
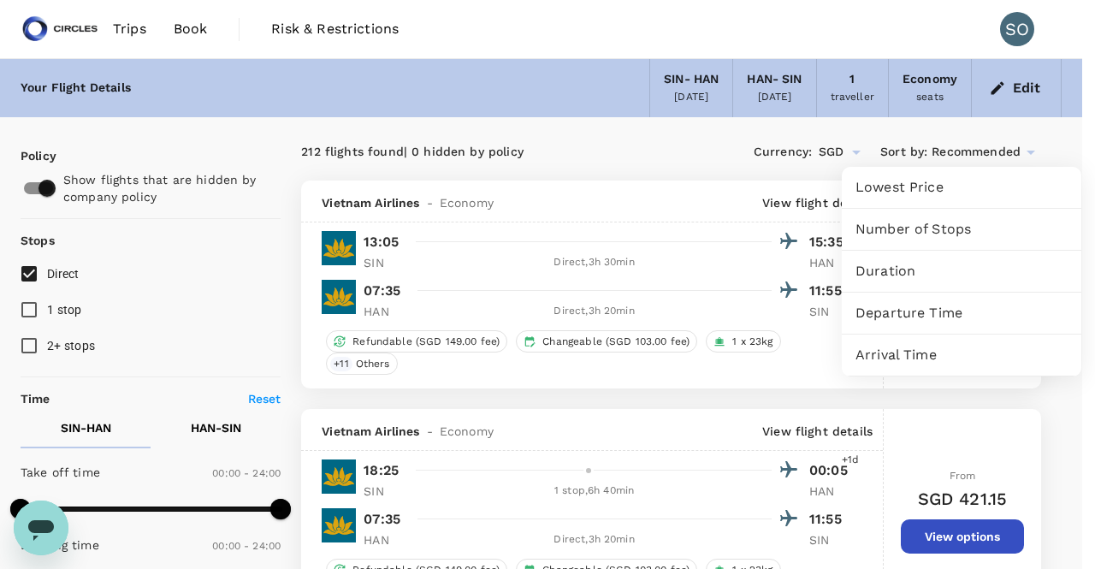
click at [873, 304] on span "Departure Time" at bounding box center [962, 313] width 212 height 21
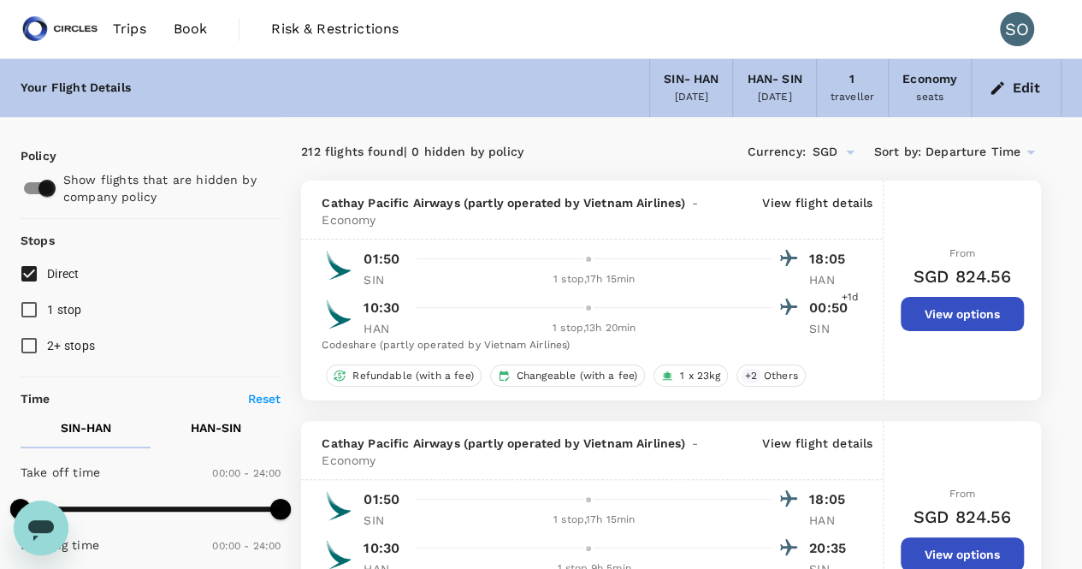
click at [1025, 154] on icon at bounding box center [1031, 152] width 21 height 21
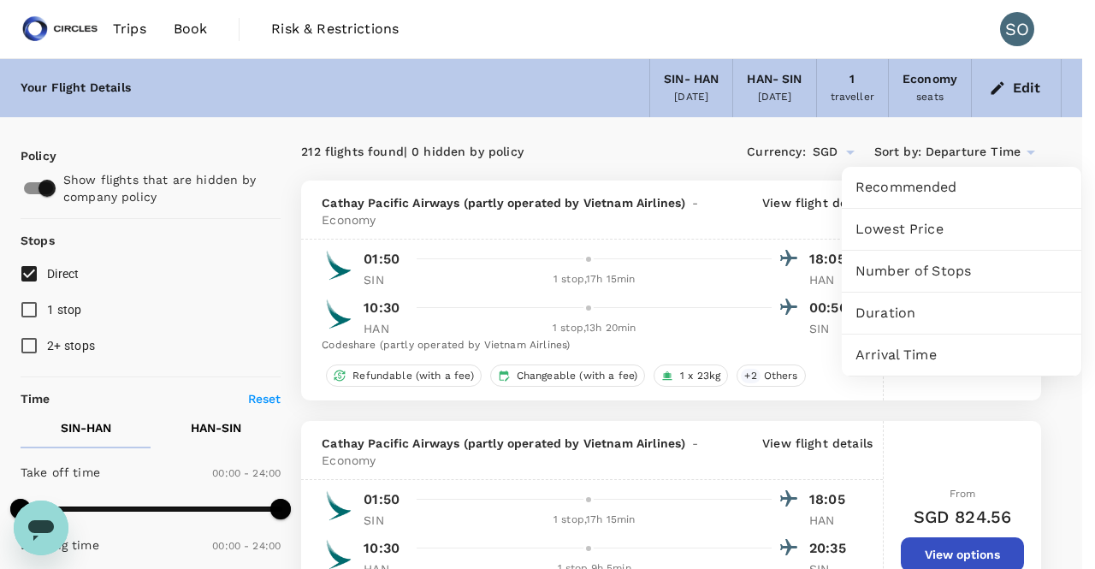
click at [25, 312] on div at bounding box center [547, 284] width 1095 height 569
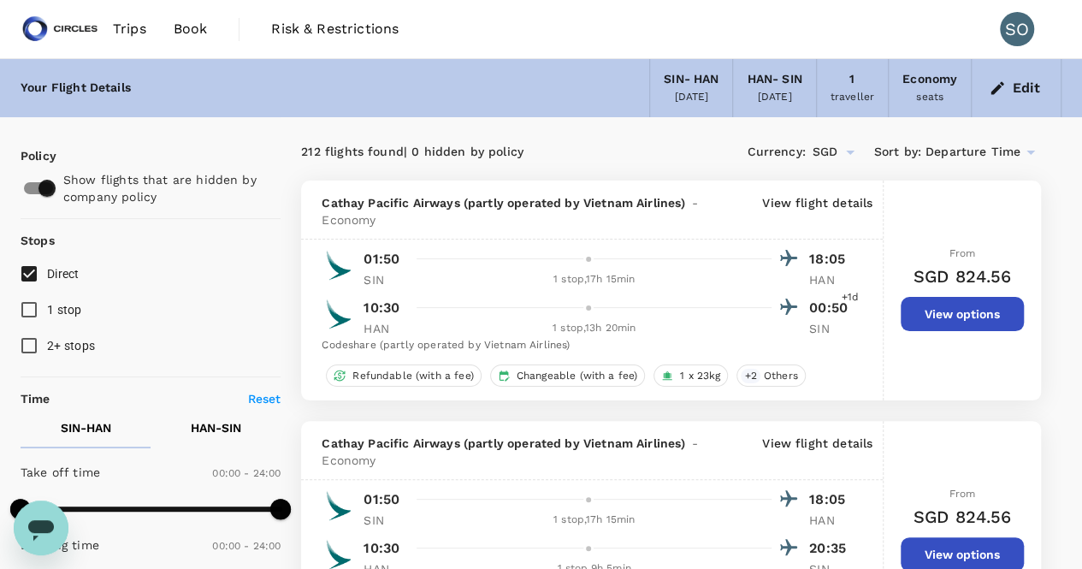
click at [27, 313] on input "1 stop" at bounding box center [29, 310] width 36 height 36
checkbox input "true"
click at [32, 337] on input "2+ stops" at bounding box center [29, 346] width 36 height 36
click at [33, 347] on input "2+ stops" at bounding box center [29, 346] width 36 height 36
checkbox input "false"
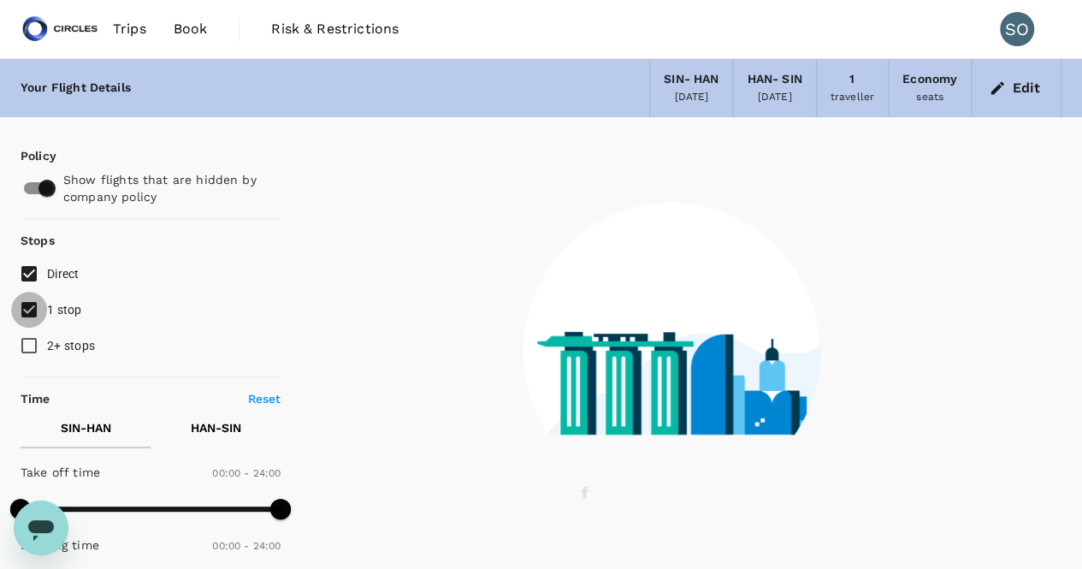
click at [33, 314] on input "1 stop" at bounding box center [29, 310] width 36 height 36
checkbox input "false"
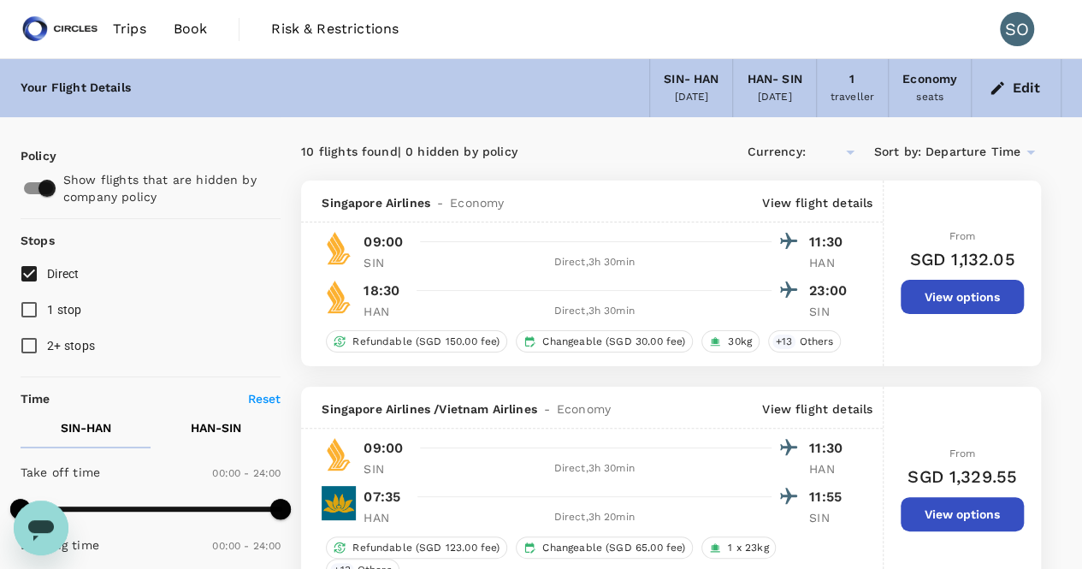
type input "SGD"
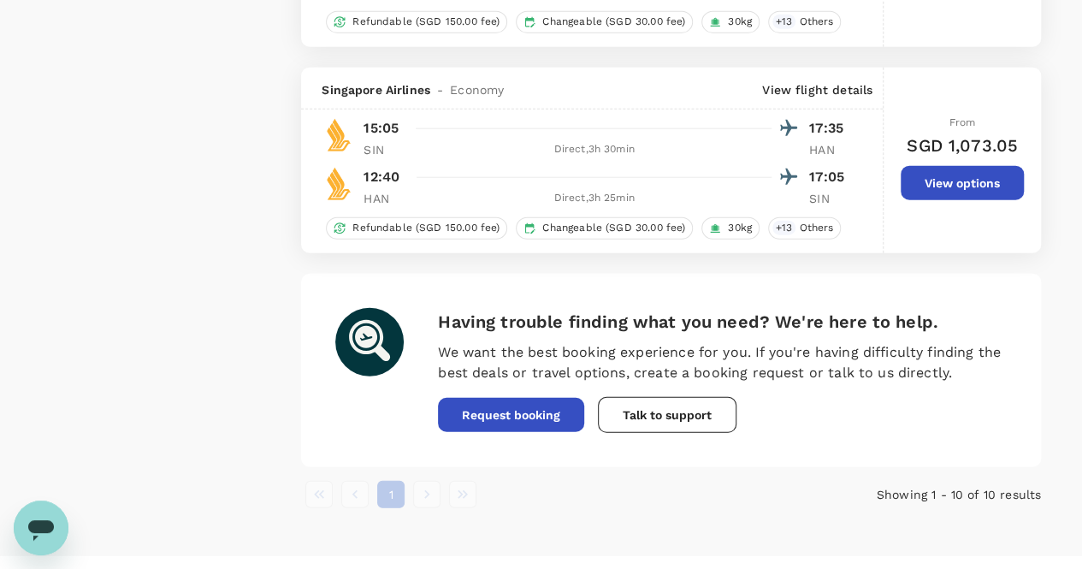
scroll to position [2096, 0]
